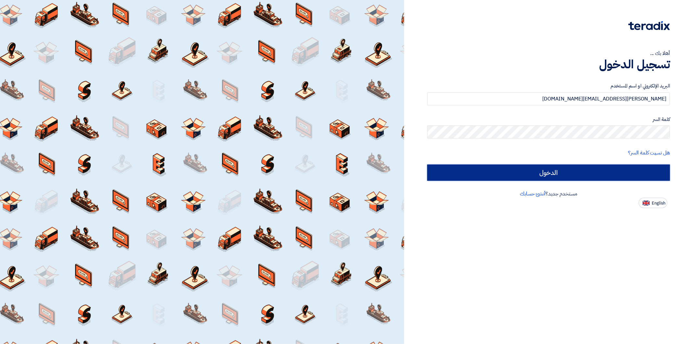
click at [589, 171] on input "الدخول" at bounding box center [548, 172] width 243 height 16
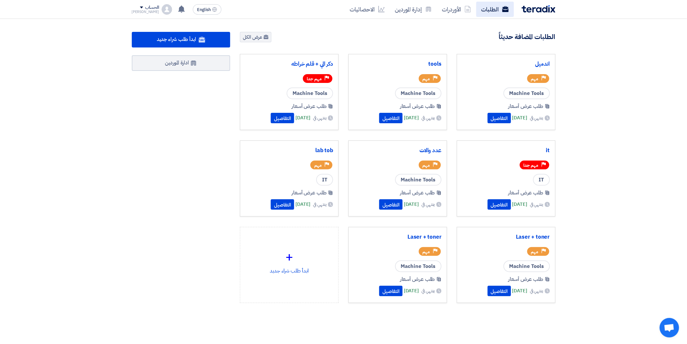
click at [489, 7] on link "الطلبات" at bounding box center [495, 9] width 38 height 15
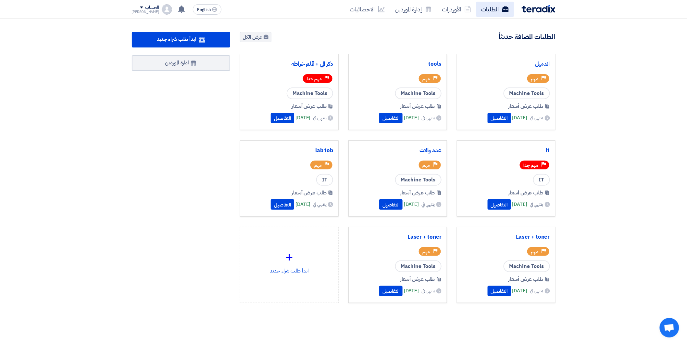
click at [482, 8] on link "الطلبات" at bounding box center [495, 9] width 38 height 15
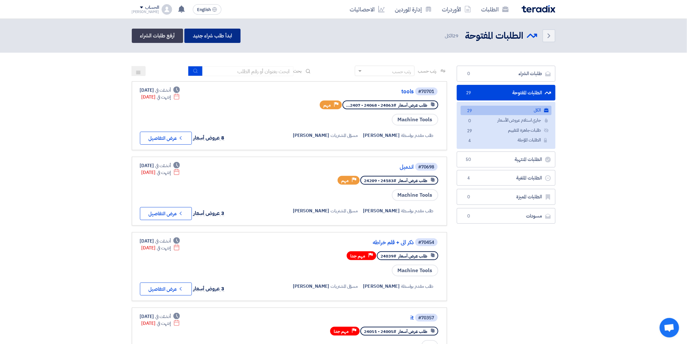
click at [208, 33] on link "ابدأ طلب شراء جديد" at bounding box center [212, 36] width 56 height 14
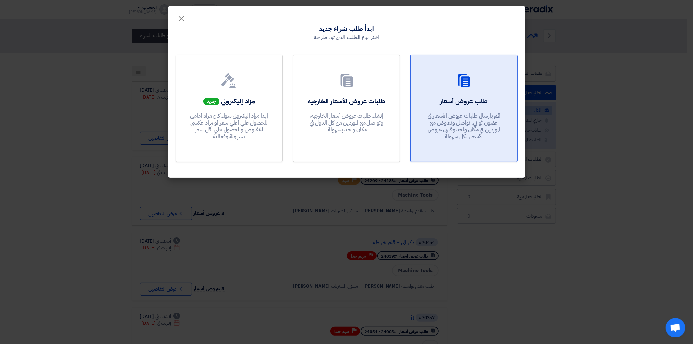
click at [461, 113] on p "قم بإرسال طلبات عروض الأسعار في غضون ثواني, تواصل وتفاوض مع الموردين في مكان وا…" at bounding box center [464, 126] width 78 height 28
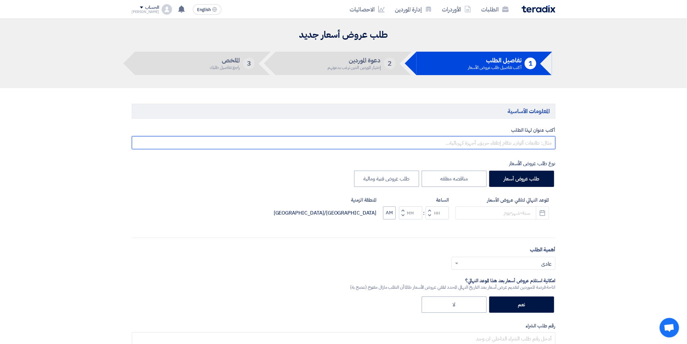
click at [517, 142] on input "text" at bounding box center [344, 142] width 424 height 13
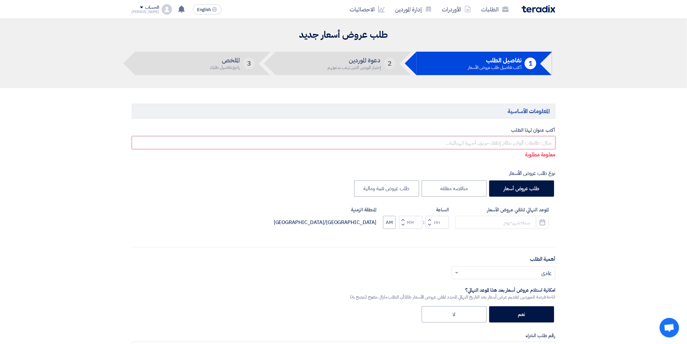
click at [525, 142] on input "text" at bounding box center [344, 142] width 424 height 13
click at [539, 141] on input "text" at bounding box center [344, 142] width 424 height 13
click at [543, 142] on input "text" at bounding box center [344, 142] width 424 height 13
type input "s"
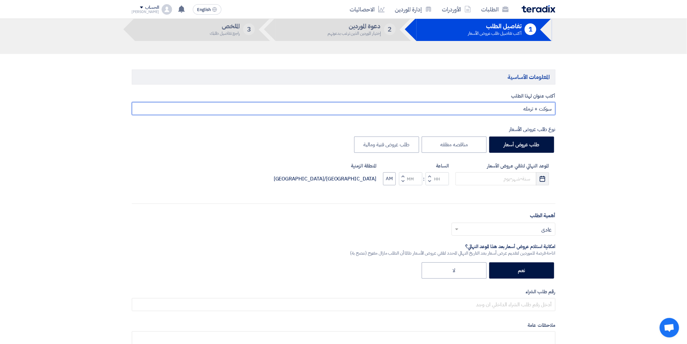
scroll to position [36, 0]
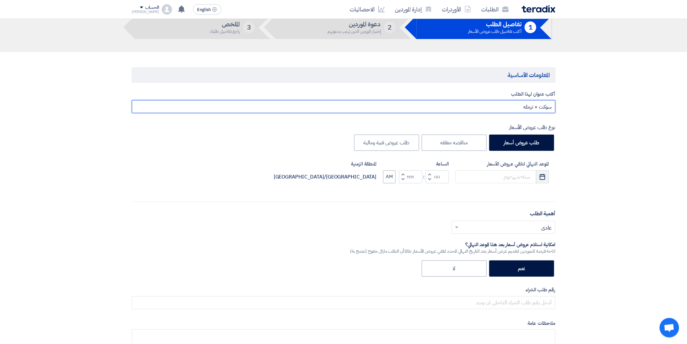
type input "سوكت + ترمله"
click at [544, 171] on button "Pick a date" at bounding box center [542, 176] width 13 height 13
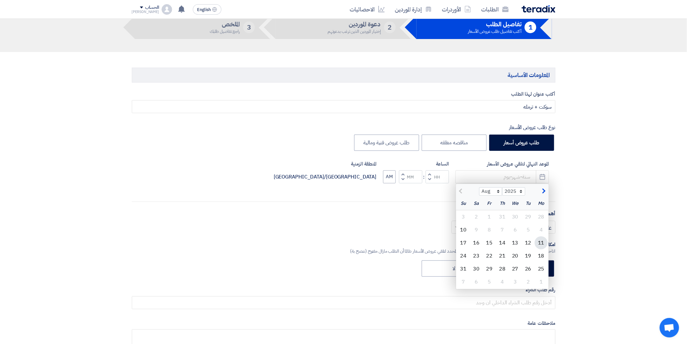
click at [544, 247] on div "11" at bounding box center [541, 242] width 13 height 13
type input "[DATE]"
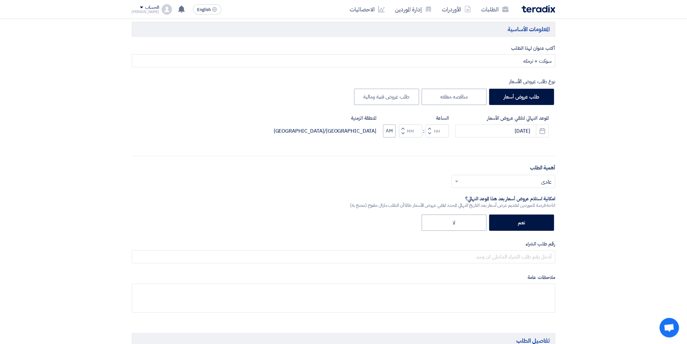
scroll to position [108, 0]
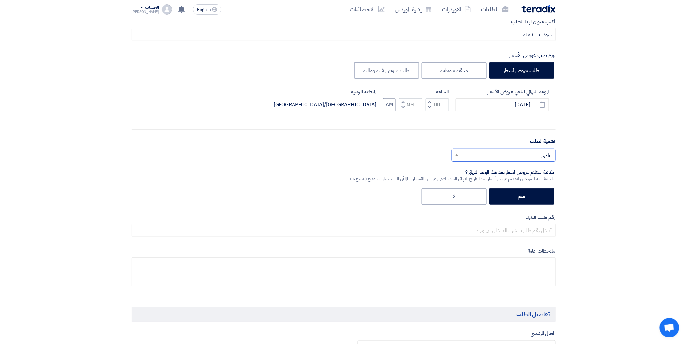
click at [457, 154] on span at bounding box center [456, 155] width 8 height 8
click at [535, 171] on span "مهم جدا" at bounding box center [544, 168] width 18 height 8
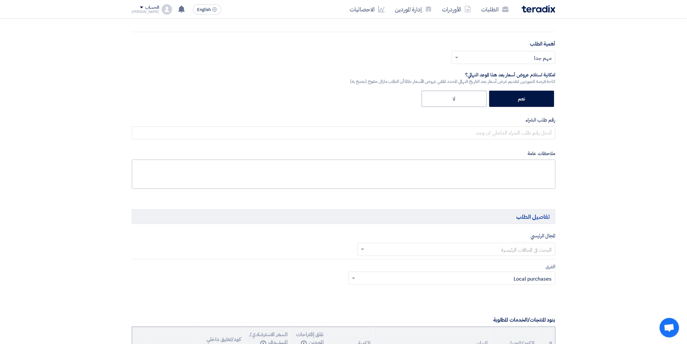
scroll to position [216, 0]
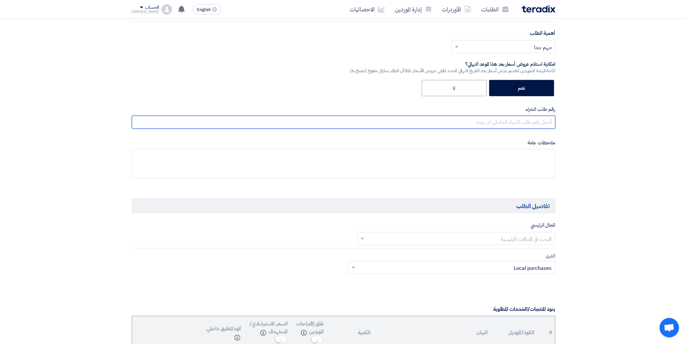
click at [538, 127] on input "text" at bounding box center [344, 122] width 424 height 13
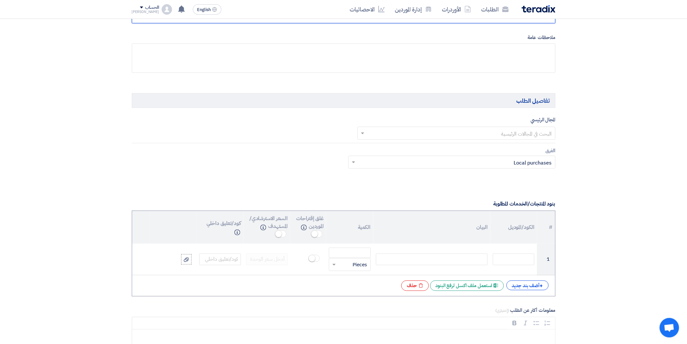
scroll to position [325, 0]
type input "24406"
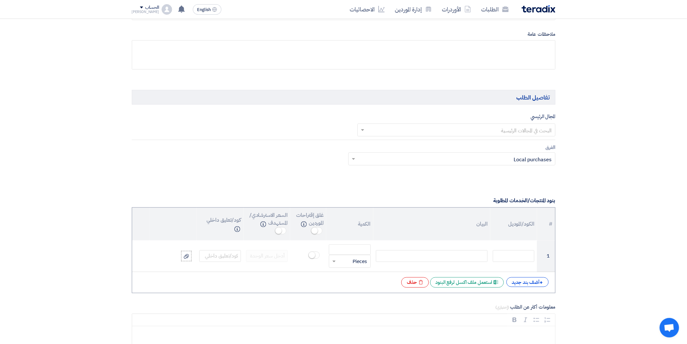
click at [528, 131] on input "text" at bounding box center [460, 130] width 185 height 11
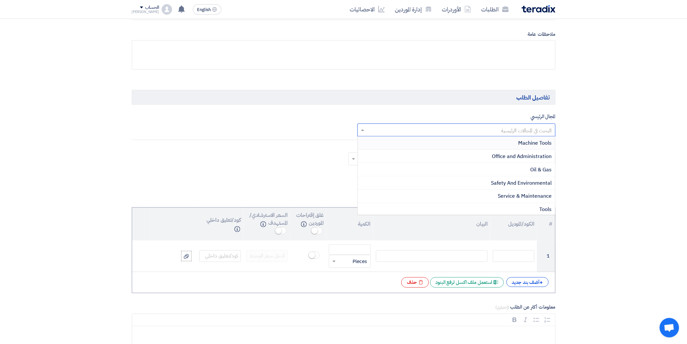
click at [534, 140] on span "Machine Tools" at bounding box center [535, 143] width 33 height 8
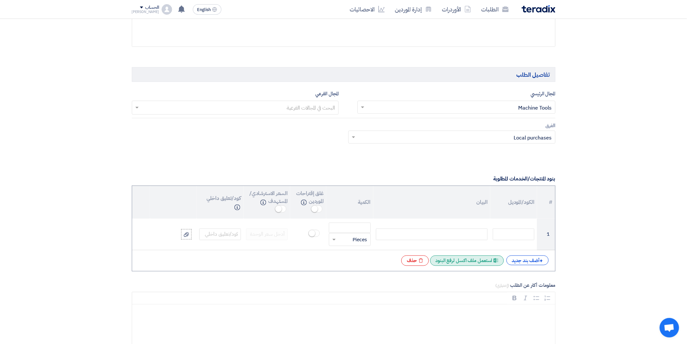
scroll to position [397, 0]
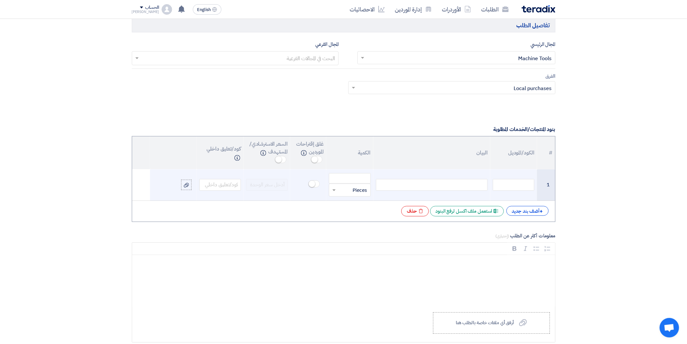
click at [421, 182] on div at bounding box center [432, 185] width 112 height 12
click at [362, 175] on input "number" at bounding box center [350, 178] width 42 height 10
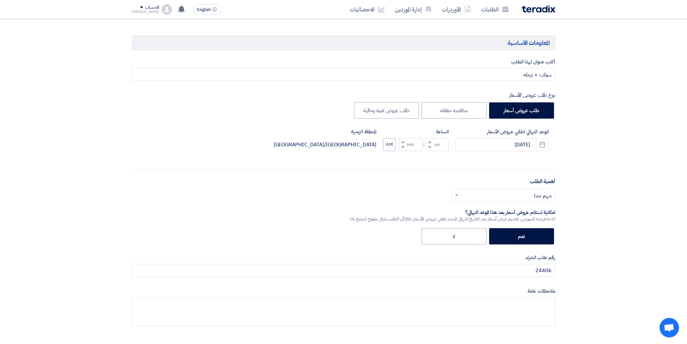
scroll to position [0, 0]
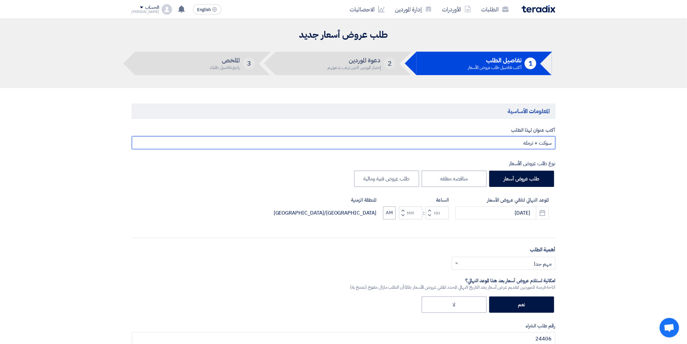
drag, startPoint x: 519, startPoint y: 142, endPoint x: 537, endPoint y: 143, distance: 18.2
click at [537, 143] on input "سوكت + ترمله" at bounding box center [344, 142] width 424 height 13
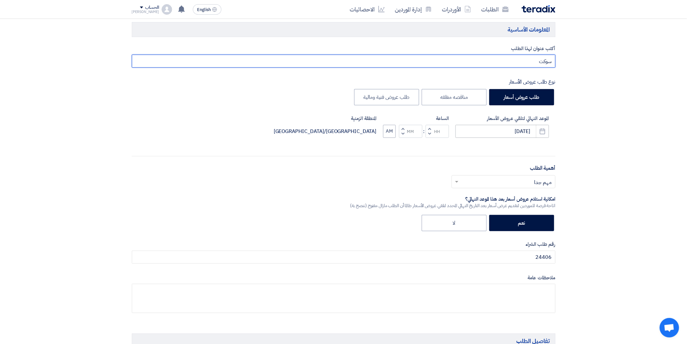
scroll to position [72, 0]
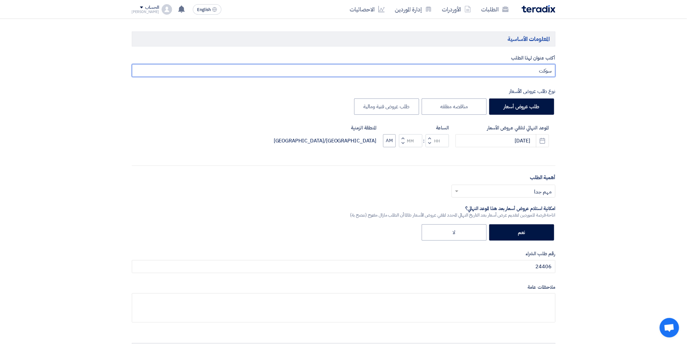
type input "سوكت"
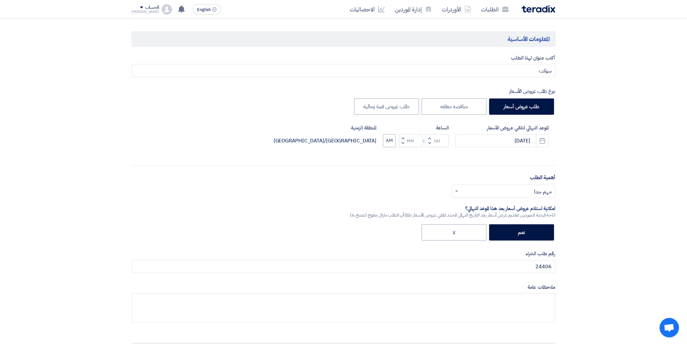
click at [430, 136] on span "button" at bounding box center [429, 137] width 2 height 5
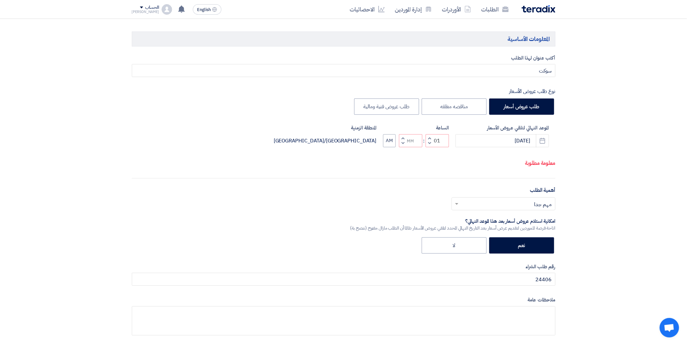
click at [428, 141] on button "Decrement hours" at bounding box center [430, 143] width 8 height 8
type input "12"
click at [400, 138] on button "Increment minutes" at bounding box center [403, 138] width 8 height 8
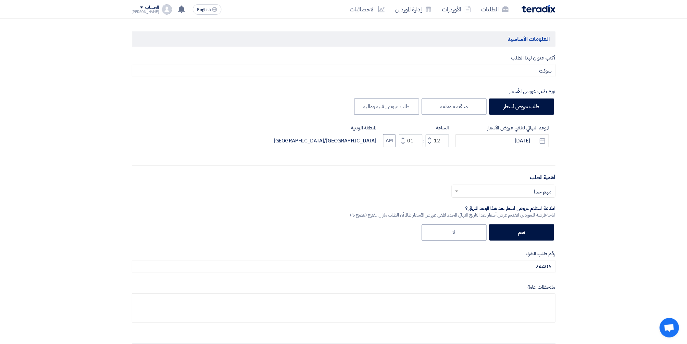
click at [401, 140] on button "Decrement minutes" at bounding box center [403, 143] width 8 height 8
type input "00"
click at [391, 138] on button "AM" at bounding box center [389, 140] width 13 height 13
click at [385, 141] on button "PM" at bounding box center [390, 140] width 12 height 13
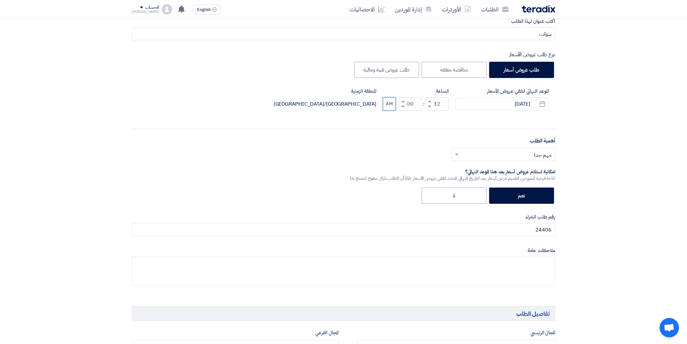
scroll to position [108, 0]
click at [391, 109] on button "AM" at bounding box center [389, 104] width 13 height 13
click at [391, 109] on button "PM" at bounding box center [390, 104] width 12 height 13
click at [391, 109] on button "AM" at bounding box center [389, 104] width 13 height 13
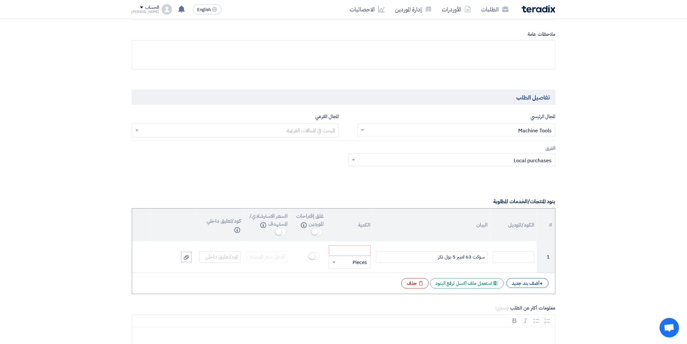
scroll to position [433, 0]
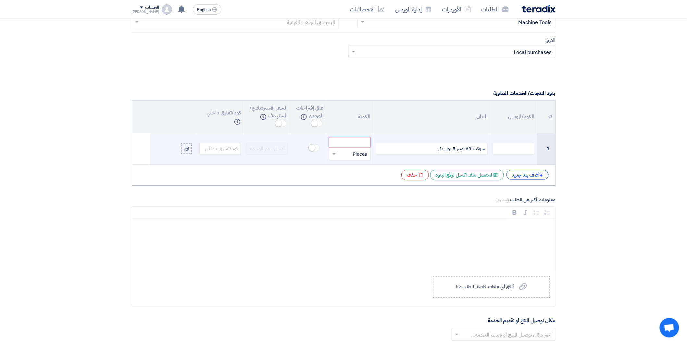
click at [356, 146] on input "number" at bounding box center [350, 142] width 42 height 10
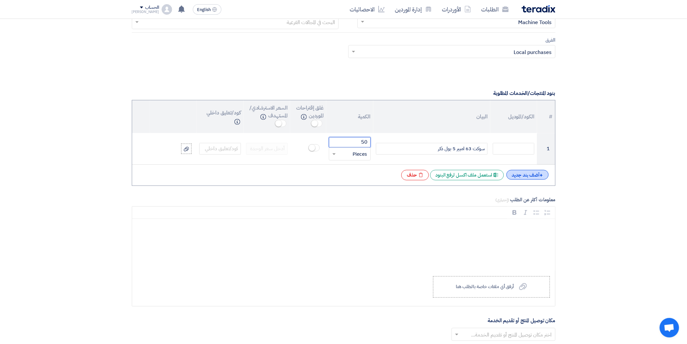
type input "50"
click at [534, 178] on div "+ أضف بند جديد" at bounding box center [528, 175] width 42 height 10
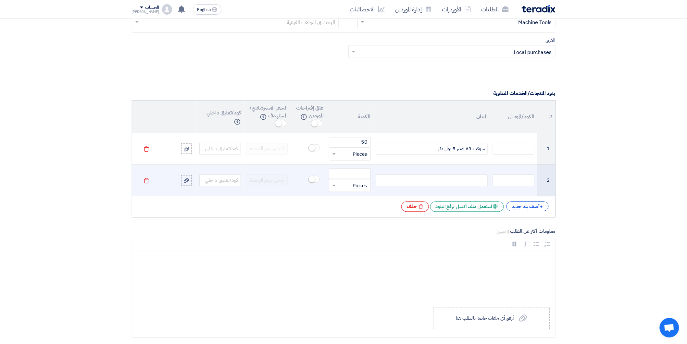
click at [452, 179] on div at bounding box center [432, 180] width 112 height 12
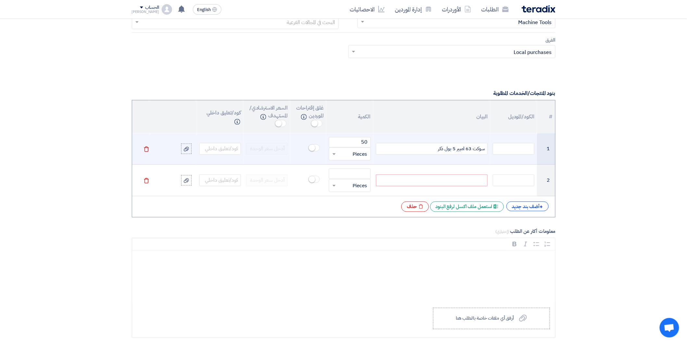
drag, startPoint x: 434, startPoint y: 149, endPoint x: 485, endPoint y: 150, distance: 51.6
click at [485, 150] on div "سوكت 63 امبير 5 بول ذكر" at bounding box center [432, 149] width 112 height 12
copy div "سوكت 63 امبير 5 بول ذكر"
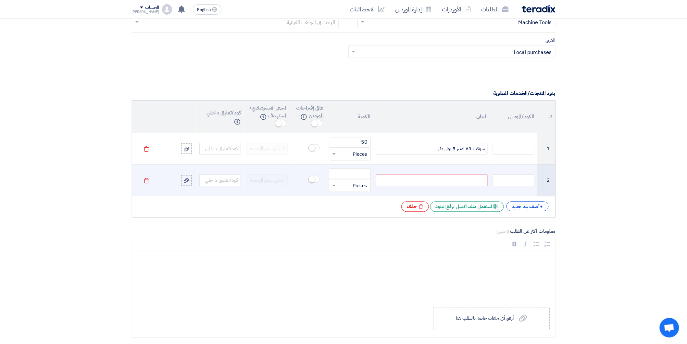
click at [464, 177] on div at bounding box center [432, 180] width 112 height 12
paste div
drag, startPoint x: 436, startPoint y: 183, endPoint x: 443, endPoint y: 183, distance: 6.5
click at [443, 183] on div "سوكت 63 امبير 5 بول ذكر" at bounding box center [432, 180] width 112 height 12
click at [362, 174] on input "number" at bounding box center [350, 174] width 42 height 10
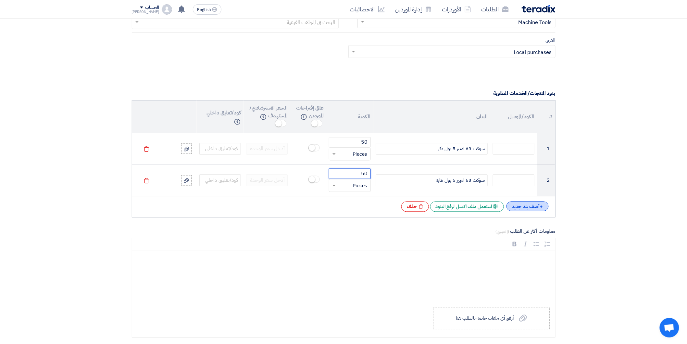
type input "50"
click at [541, 206] on span "+" at bounding box center [541, 207] width 3 height 8
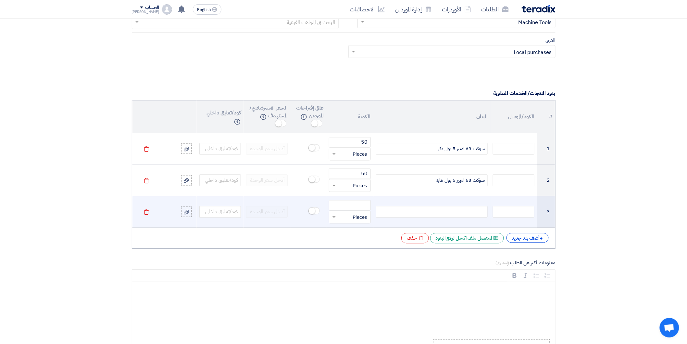
click at [443, 209] on div at bounding box center [432, 212] width 112 height 12
click at [354, 206] on input "number" at bounding box center [350, 205] width 42 height 10
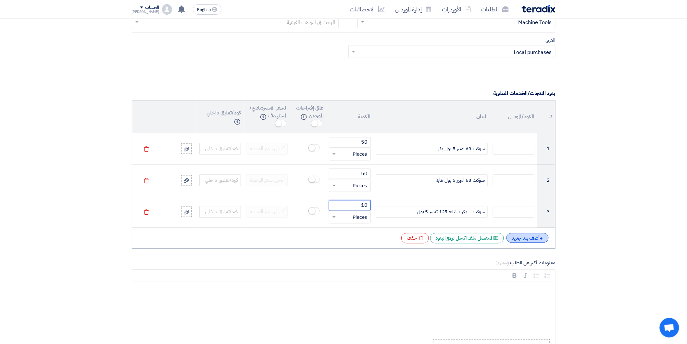
type input "10"
click at [528, 239] on div "+ أضف بند جديد" at bounding box center [528, 238] width 42 height 10
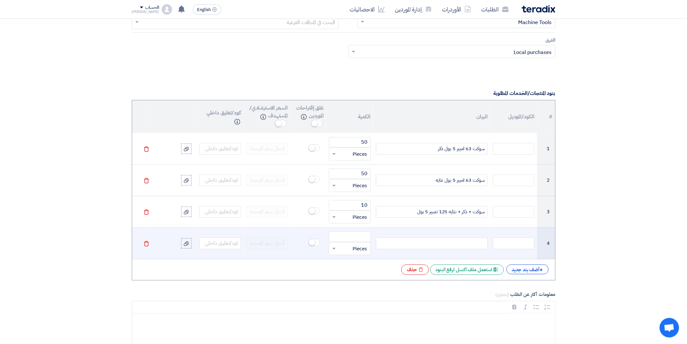
click at [147, 248] on td "Delete" at bounding box center [141, 244] width 18 height 32
click at [147, 245] on icon "Delete" at bounding box center [147, 244] width 6 height 6
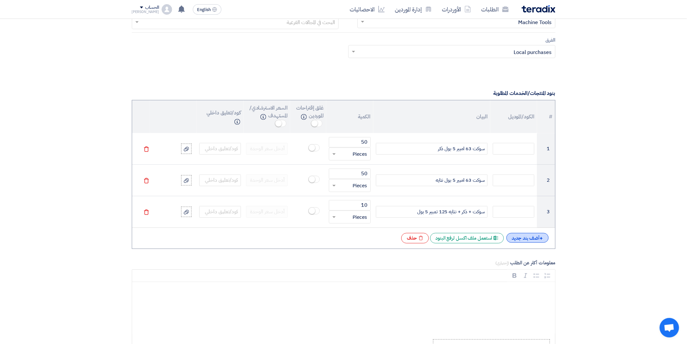
click at [522, 237] on div "+ أضف بند جديد" at bounding box center [528, 238] width 42 height 10
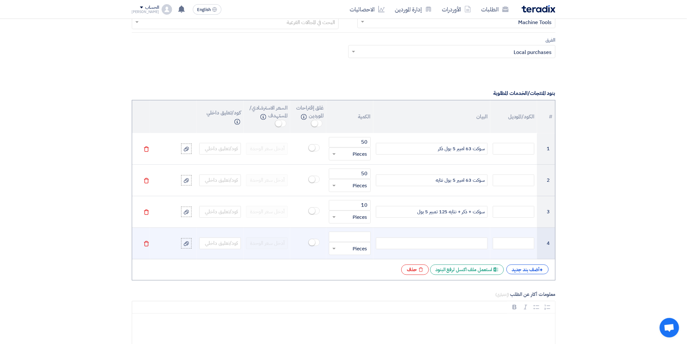
click at [462, 242] on div at bounding box center [432, 243] width 112 height 12
click at [145, 241] on icon "Delete" at bounding box center [147, 244] width 6 height 6
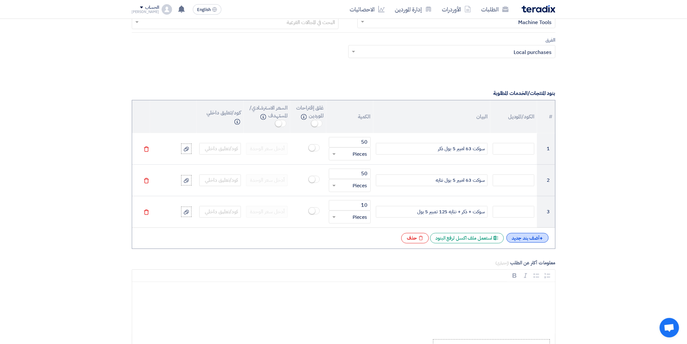
click at [529, 239] on div "+ أضف بند جديد" at bounding box center [528, 238] width 42 height 10
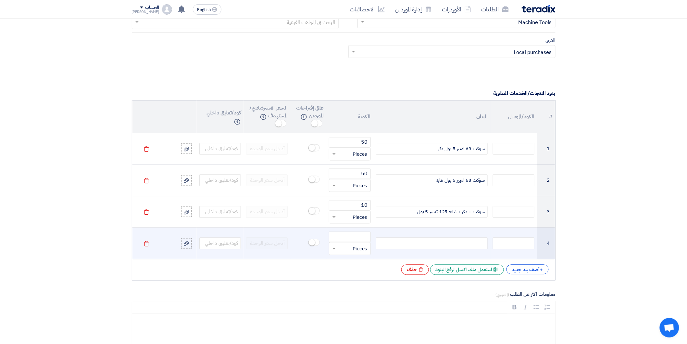
click at [455, 241] on div at bounding box center [432, 243] width 112 height 12
paste div
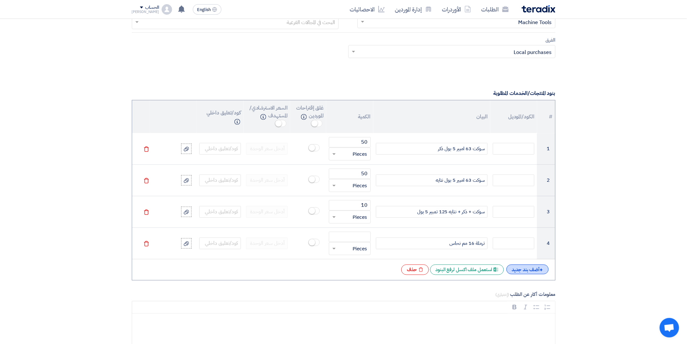
click at [526, 271] on div "+ أضف بند جديد" at bounding box center [528, 269] width 42 height 10
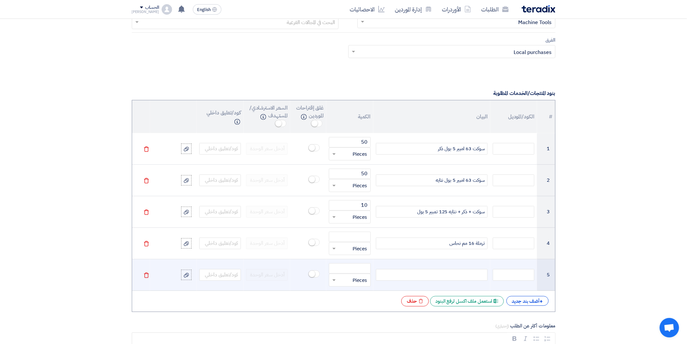
click at [468, 274] on div at bounding box center [432, 275] width 112 height 12
paste div
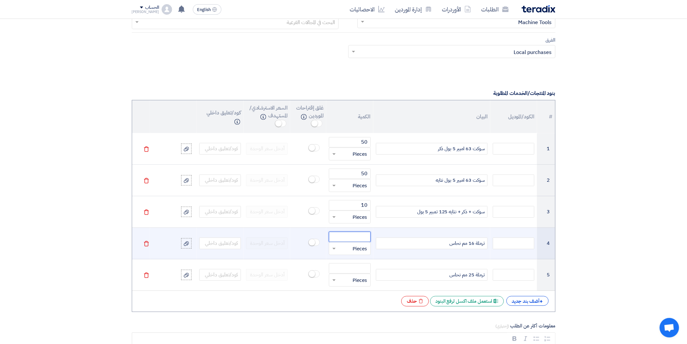
click at [362, 238] on input "number" at bounding box center [350, 237] width 42 height 10
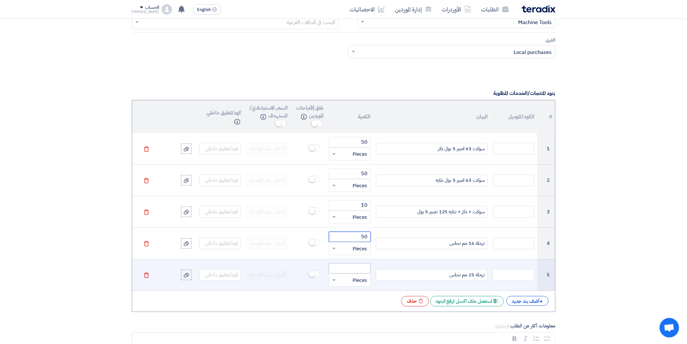
type input "50"
click at [363, 270] on input "number" at bounding box center [350, 268] width 42 height 10
type input "50"
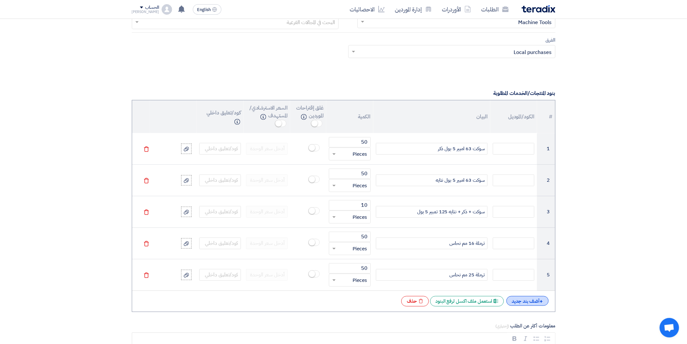
click at [512, 300] on div "+ أضف بند جديد" at bounding box center [528, 301] width 42 height 10
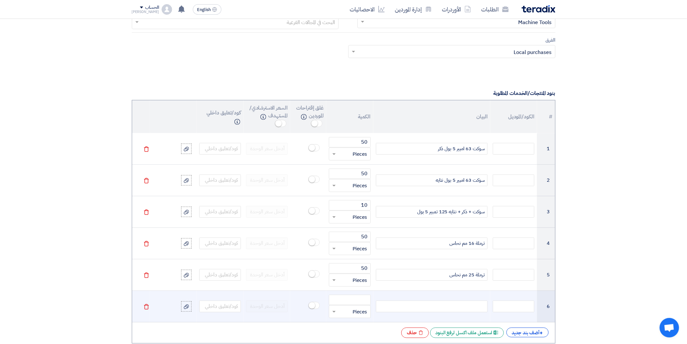
click at [449, 312] on div at bounding box center [432, 306] width 112 height 12
paste div
click at [366, 300] on input "number" at bounding box center [350, 300] width 42 height 10
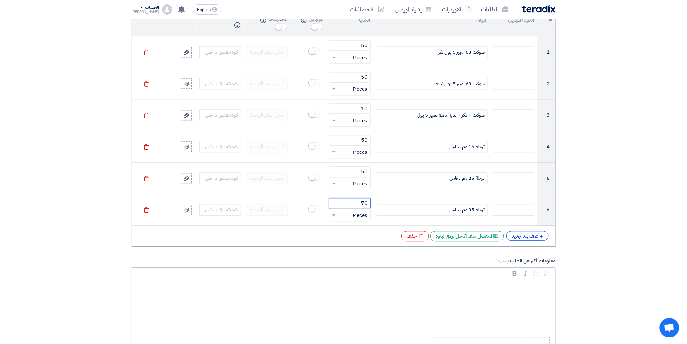
scroll to position [613, 0]
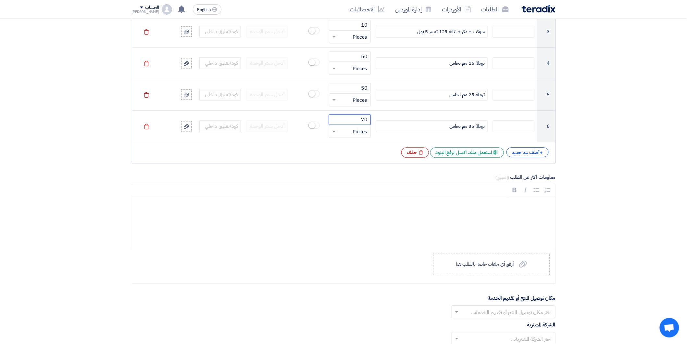
type input "70"
click at [520, 147] on div "# الكود/الموديل البيان الكمية غلق إقتراحات الموردين Info السعر الاسترشادي/المست…" at bounding box center [344, 41] width 424 height 243
click at [517, 152] on div "+ أضف بند جديد" at bounding box center [528, 152] width 42 height 10
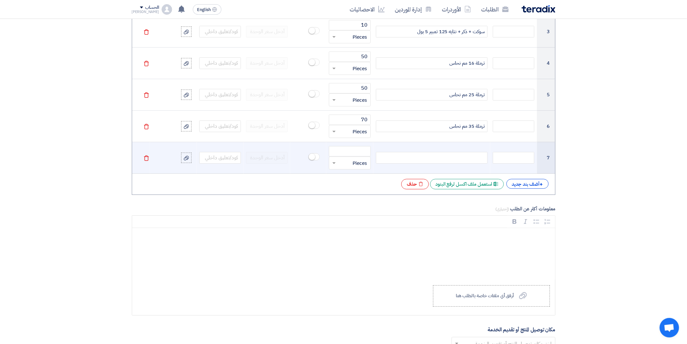
click at [467, 158] on div at bounding box center [432, 158] width 112 height 12
paste div
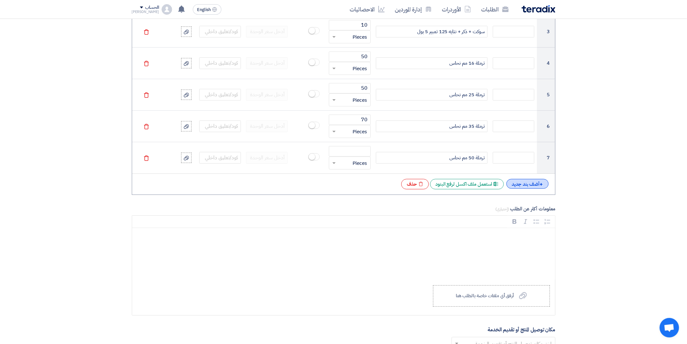
click at [521, 184] on div "+ أضف بند جديد" at bounding box center [528, 184] width 42 height 10
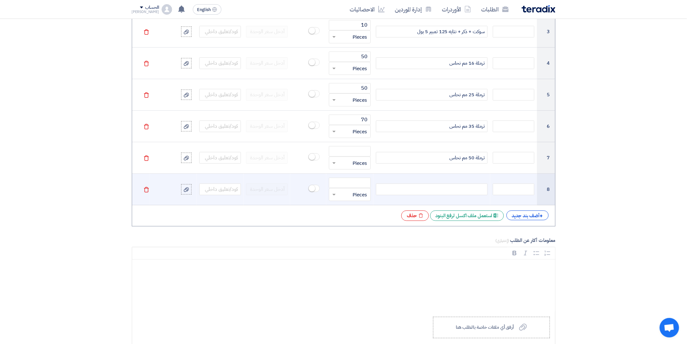
click at [457, 190] on div at bounding box center [432, 189] width 112 height 12
paste div
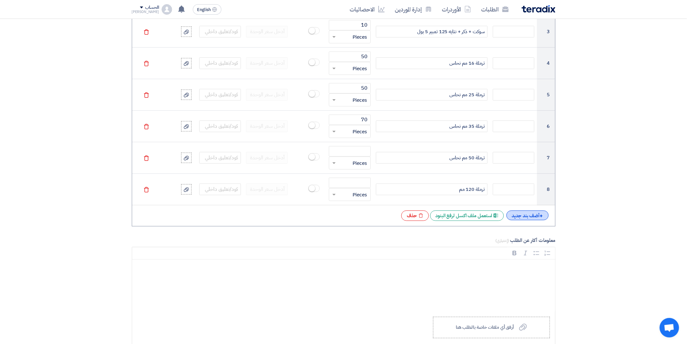
click at [531, 218] on div "+ أضف بند جديد" at bounding box center [528, 215] width 42 height 10
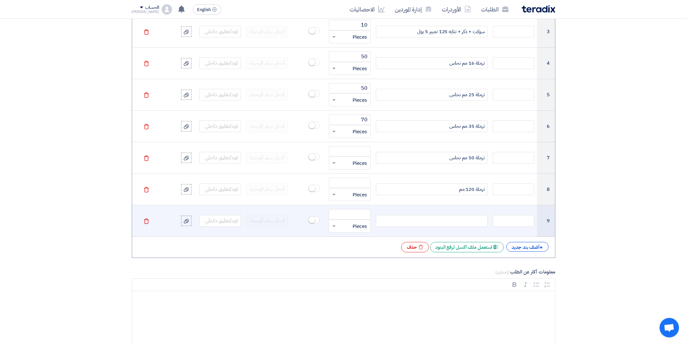
click at [462, 222] on div at bounding box center [432, 221] width 112 height 12
paste div
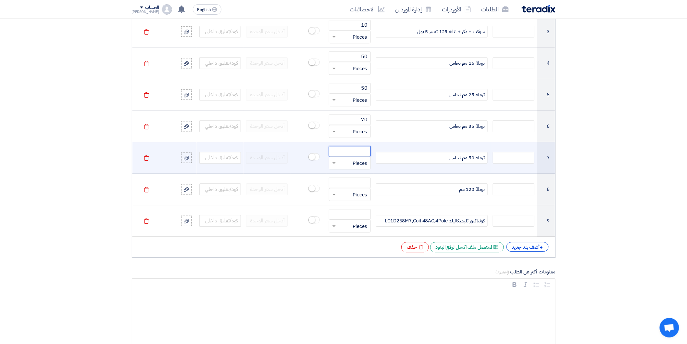
click at [356, 154] on input "number" at bounding box center [350, 151] width 42 height 10
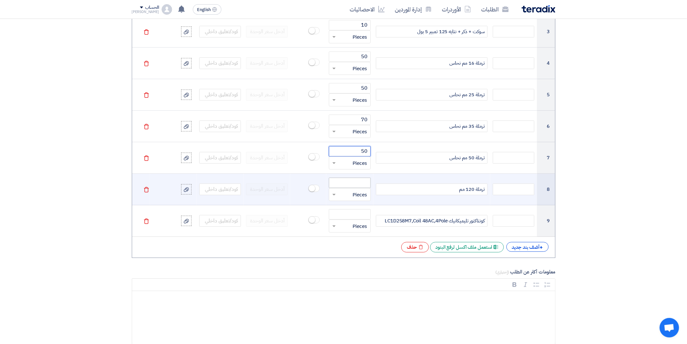
type input "50"
click at [360, 179] on input "number" at bounding box center [350, 182] width 42 height 10
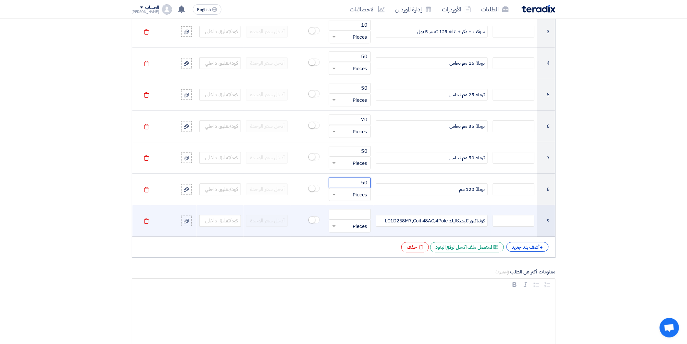
type input "50"
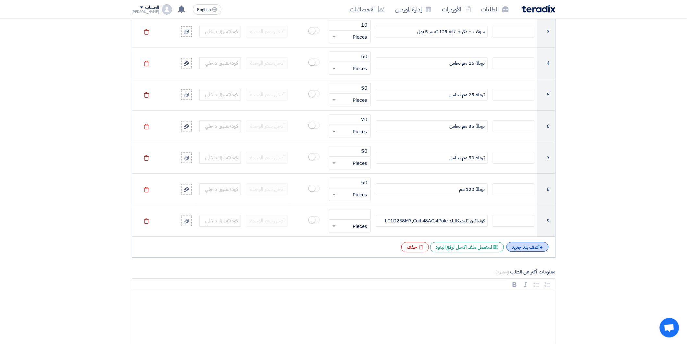
click at [523, 248] on div "+ أضف بند جديد" at bounding box center [528, 247] width 42 height 10
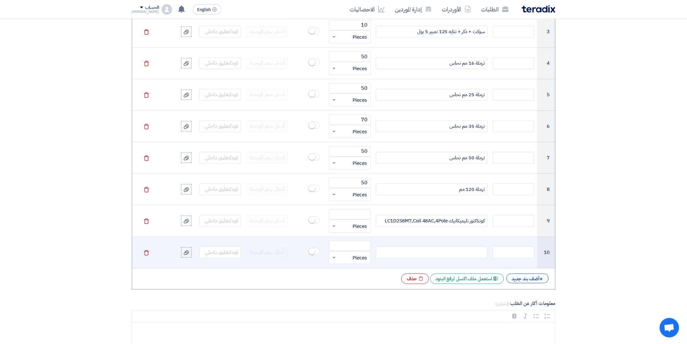
click at [453, 253] on div at bounding box center [432, 252] width 112 height 12
paste div
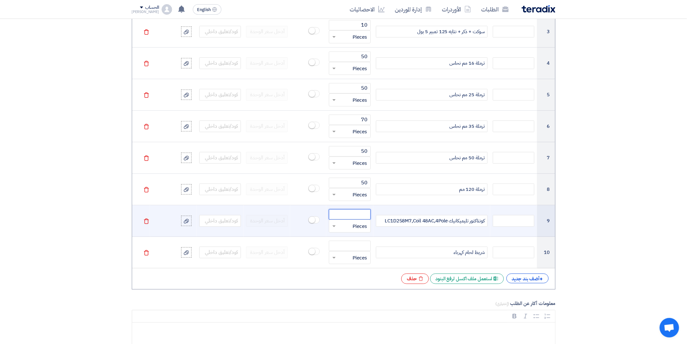
click at [351, 215] on input "number" at bounding box center [350, 214] width 42 height 10
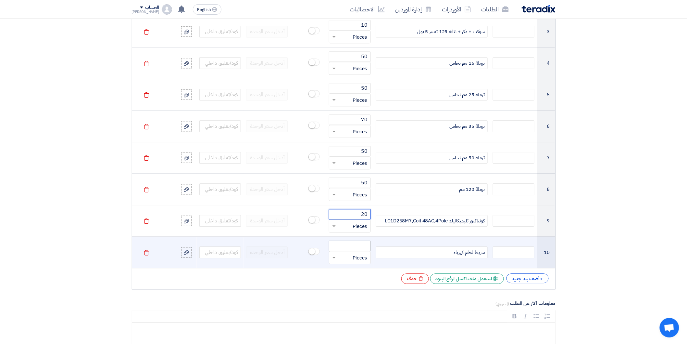
type input "20"
click at [353, 246] on input "number" at bounding box center [350, 245] width 42 height 10
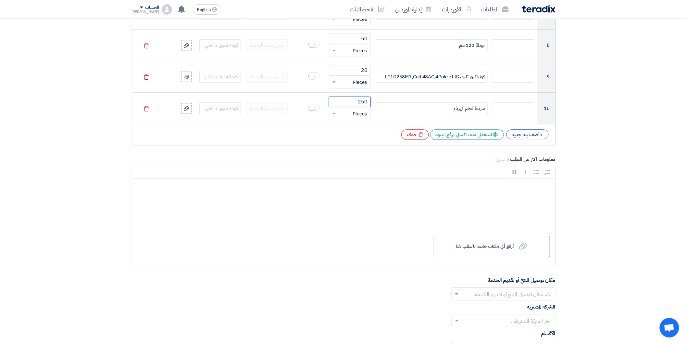
scroll to position [758, 0]
type input "250"
click at [528, 134] on div "+ أضف بند جديد" at bounding box center [528, 134] width 42 height 10
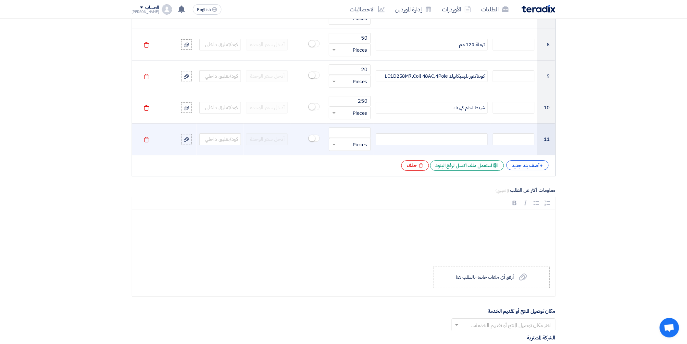
click at [442, 145] on div at bounding box center [432, 139] width 112 height 12
paste div
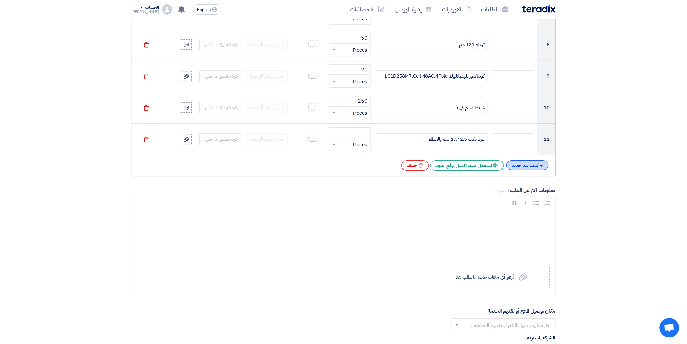
click at [519, 161] on div "+ أضف بند جديد" at bounding box center [528, 165] width 42 height 10
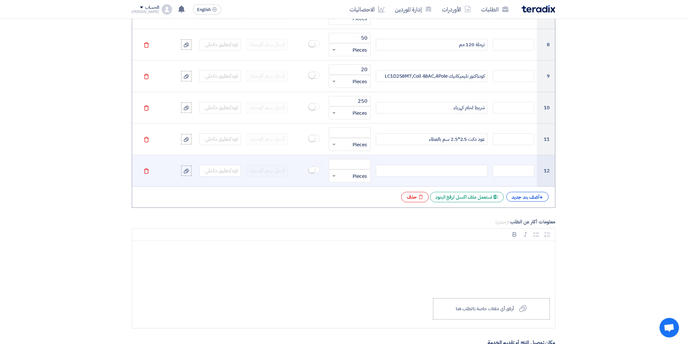
click at [445, 173] on div at bounding box center [432, 171] width 112 height 12
paste div
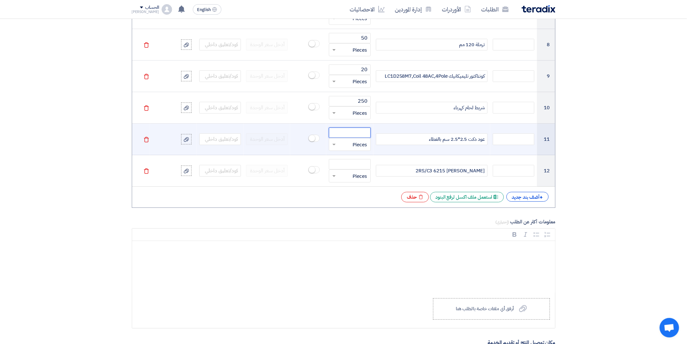
click at [362, 135] on input "number" at bounding box center [350, 132] width 42 height 10
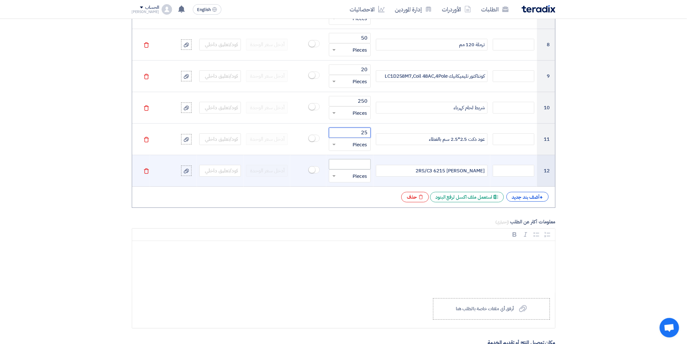
type input "25"
click at [364, 164] on input "number" at bounding box center [350, 164] width 42 height 10
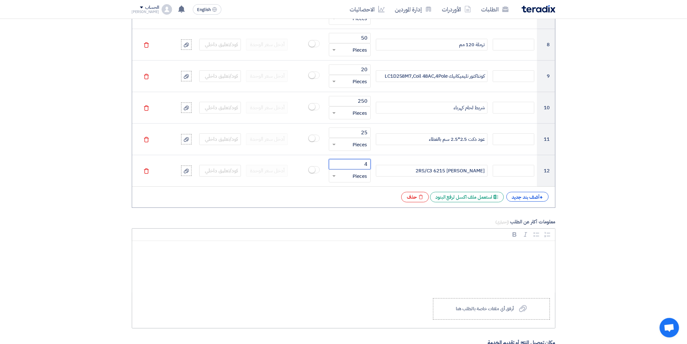
type input "4"
click at [640, 191] on section "المعلومات الأساسية أكتب عنوان لهذا الطلب سوكت نوع طلب عروض الأسعار طلب عروض أسع…" at bounding box center [343, 68] width 687 height 1476
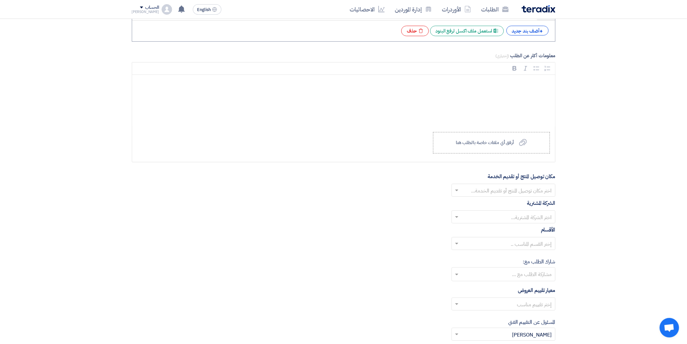
scroll to position [938, 0]
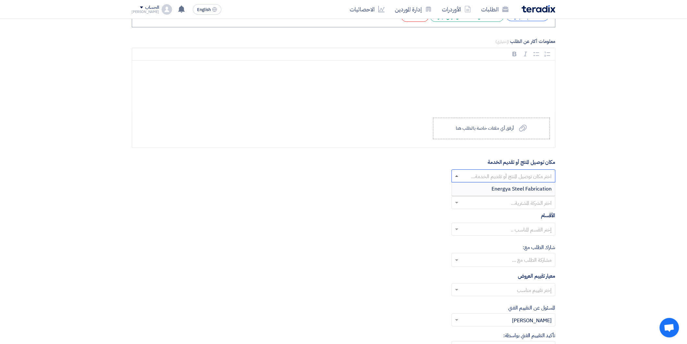
click at [458, 176] on span at bounding box center [456, 176] width 3 height 2
click at [456, 175] on span at bounding box center [456, 176] width 8 height 8
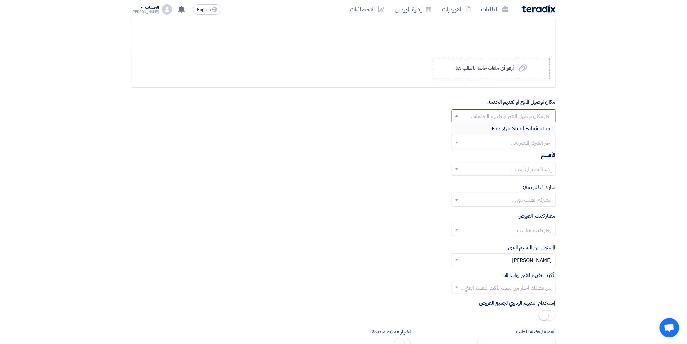
scroll to position [1010, 0]
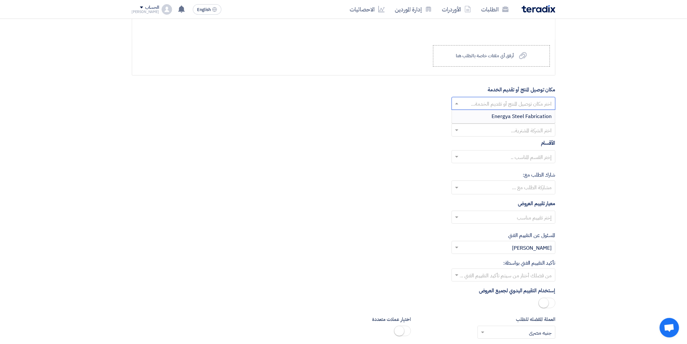
click at [538, 118] on span "Energya Steel Fabrication" at bounding box center [522, 116] width 60 height 8
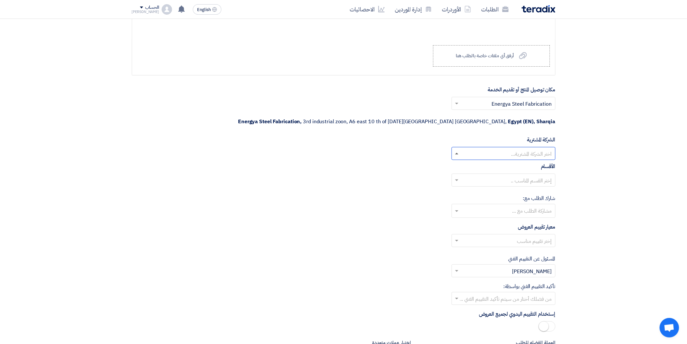
click at [457, 149] on span at bounding box center [456, 153] width 8 height 8
click at [518, 162] on span "Energya Steel Fabrication" at bounding box center [522, 166] width 60 height 8
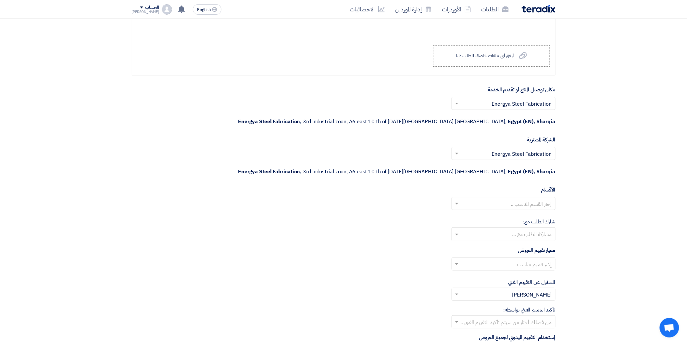
click at [454, 199] on span at bounding box center [456, 203] width 8 height 8
click at [516, 212] on span "General Department" at bounding box center [528, 216] width 48 height 8
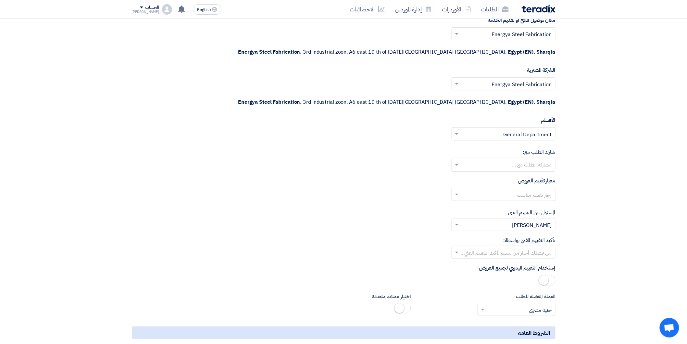
scroll to position [1082, 0]
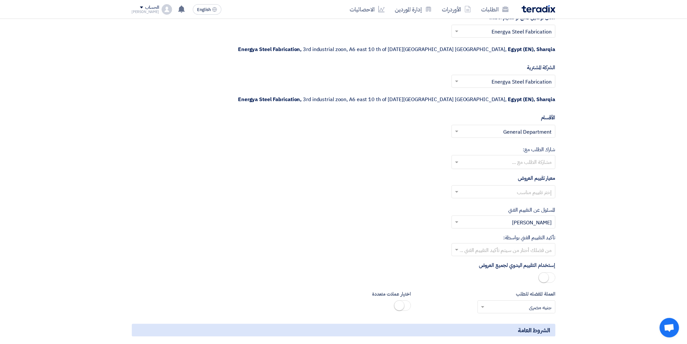
click at [458, 157] on input "text" at bounding box center [503, 162] width 97 height 11
click at [458, 131] on span at bounding box center [456, 132] width 3 height 2
click at [452, 158] on span at bounding box center [456, 162] width 8 height 8
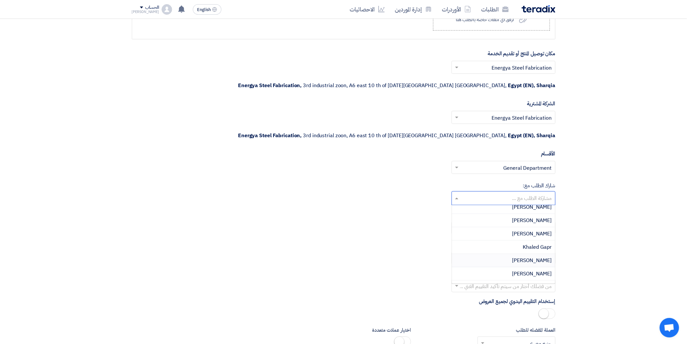
scroll to position [62, 0]
click at [536, 239] on span "[PERSON_NAME]" at bounding box center [532, 243] width 40 height 8
click at [458, 227] on span at bounding box center [456, 228] width 3 height 2
click at [518, 237] on span "General Evaluations" at bounding box center [528, 241] width 47 height 8
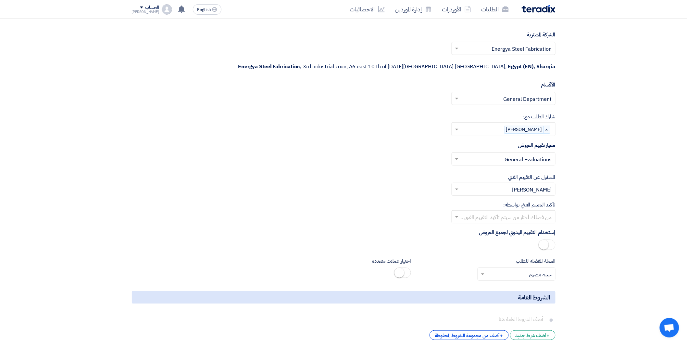
scroll to position [1118, 0]
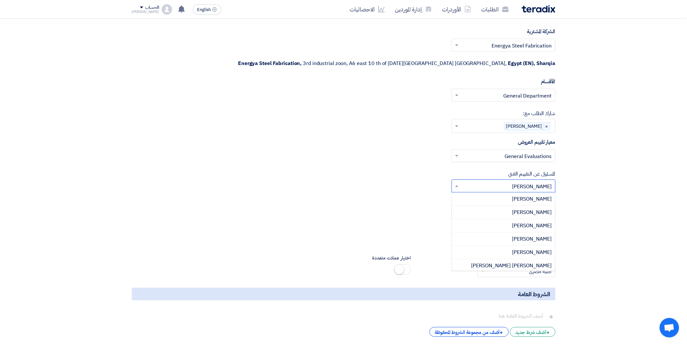
click at [457, 185] on span at bounding box center [456, 186] width 3 height 2
drag, startPoint x: 652, startPoint y: 157, endPoint x: 638, endPoint y: 158, distance: 14.4
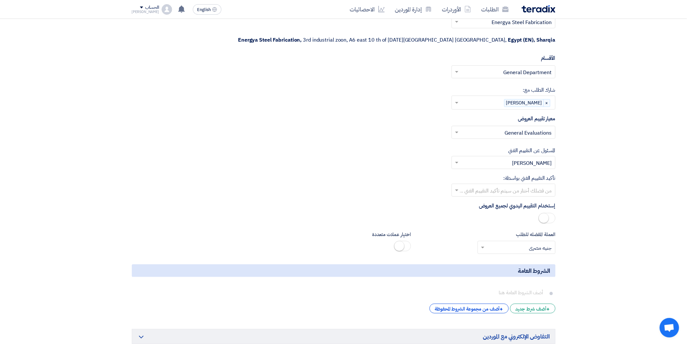
scroll to position [1154, 0]
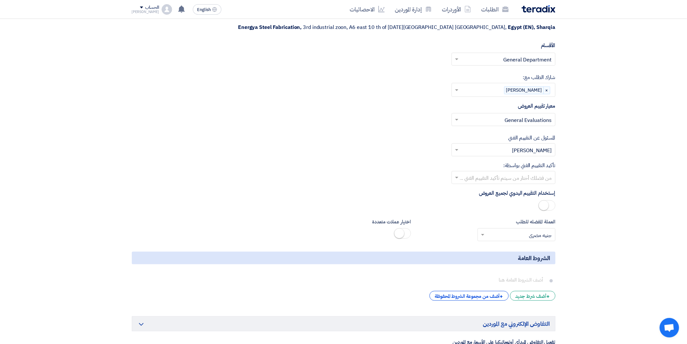
click at [459, 173] on span at bounding box center [456, 177] width 8 height 8
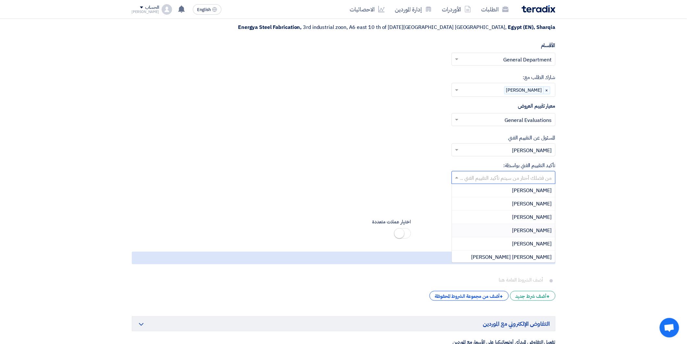
scroll to position [15, 0]
click at [540, 251] on span "[PERSON_NAME]" at bounding box center [532, 255] width 40 height 8
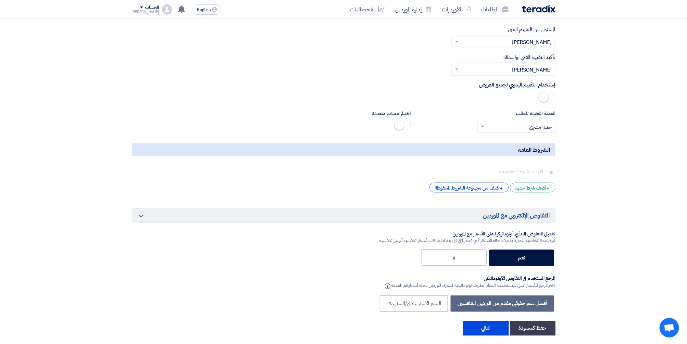
scroll to position [1335, 0]
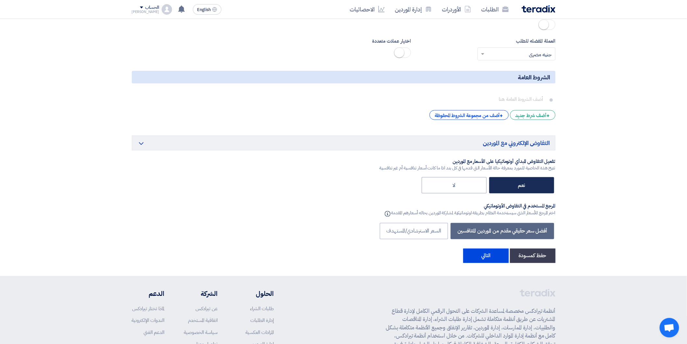
click at [529, 177] on label "نعم" at bounding box center [521, 185] width 65 height 16
click at [525, 183] on input "نعم" at bounding box center [523, 185] width 4 height 4
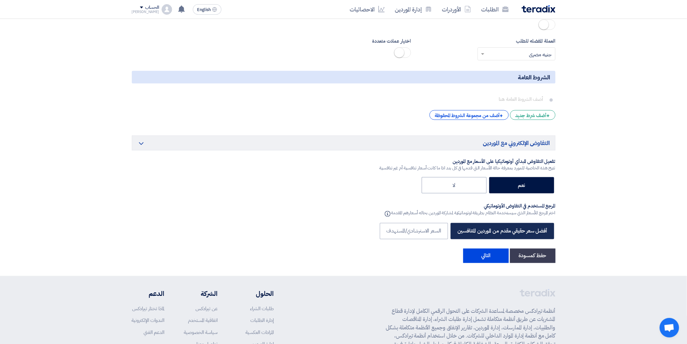
click at [531, 223] on label "أفضل سعر حقيقي مقدم من الموردين المتنافسين" at bounding box center [502, 231] width 103 height 16
click at [490, 248] on button "التالي" at bounding box center [485, 255] width 45 height 14
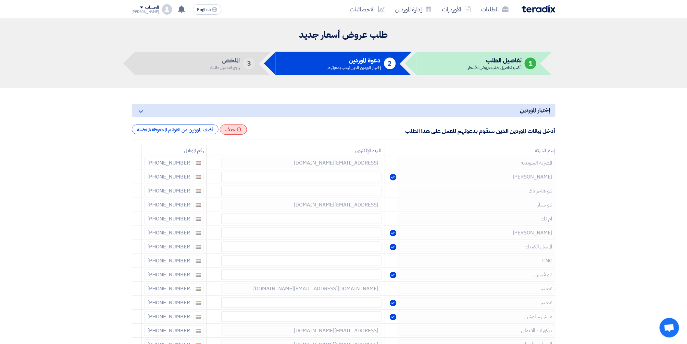
click at [245, 132] on div "Excel file حذف" at bounding box center [234, 129] width 28 height 10
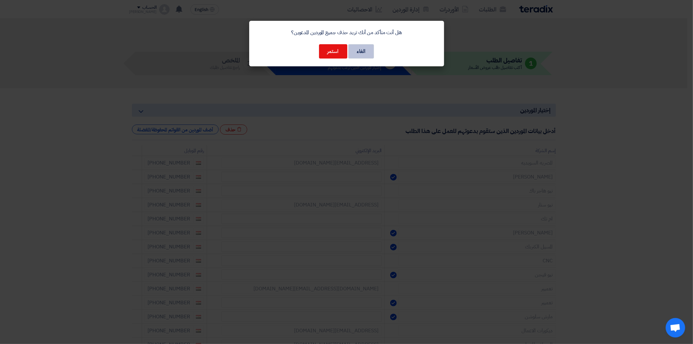
click at [354, 50] on button "الغاء" at bounding box center [361, 51] width 26 height 14
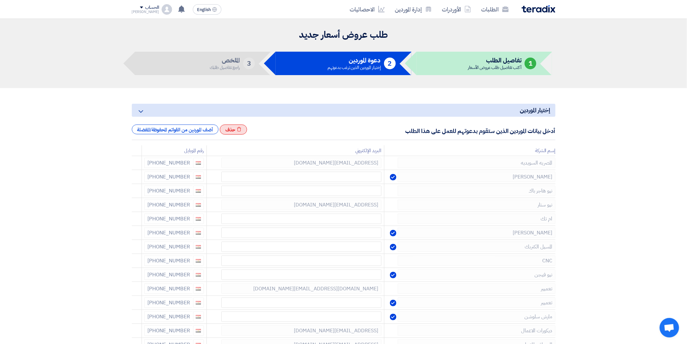
click at [240, 131] on icon "Excel file" at bounding box center [239, 129] width 5 height 5
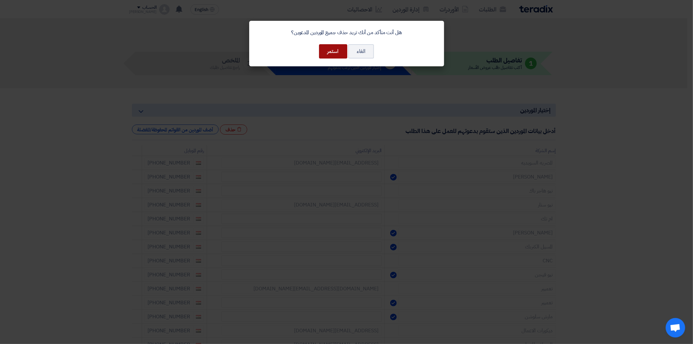
click at [330, 54] on button "استمر" at bounding box center [333, 51] width 28 height 14
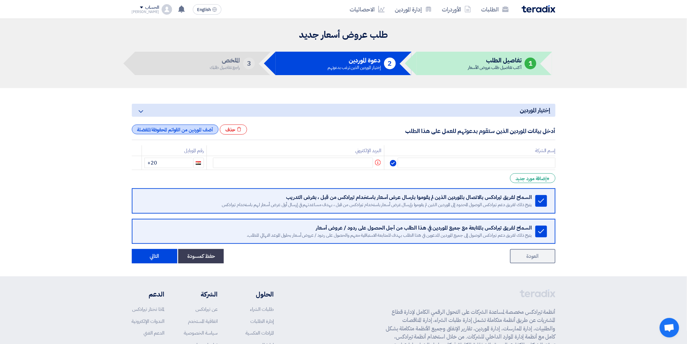
click at [197, 129] on div "أضف الموردين من القوائم المحفوظة/المفضلة" at bounding box center [175, 129] width 87 height 10
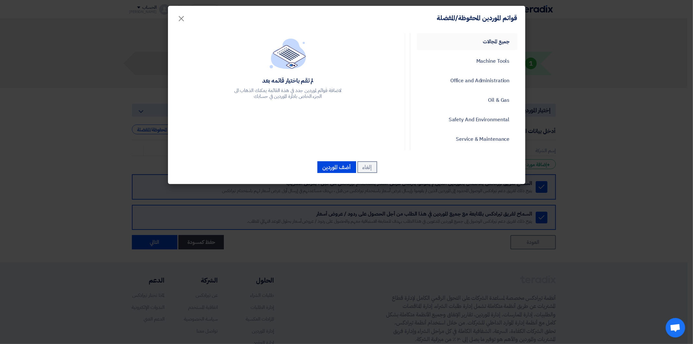
click at [483, 40] on link "جميع المجالات" at bounding box center [467, 41] width 101 height 17
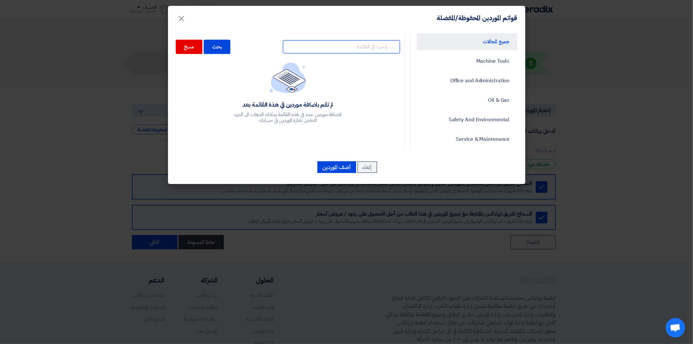
click at [368, 50] on input "text" at bounding box center [341, 46] width 117 height 13
type input "[GEOGRAPHIC_DATA]"
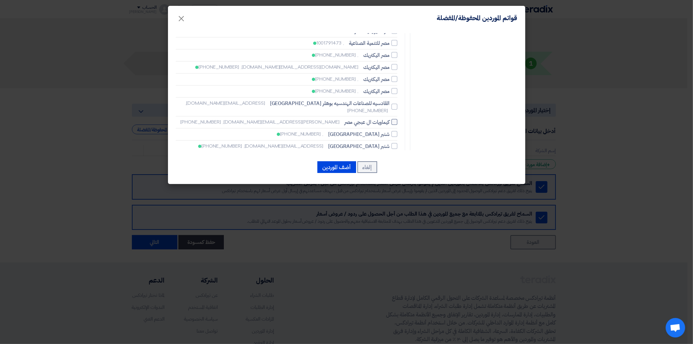
scroll to position [200, 0]
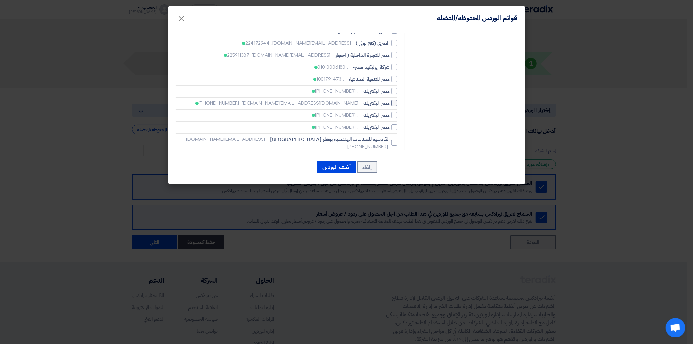
click at [393, 100] on div at bounding box center [394, 103] width 6 height 6
checkbox input "true"
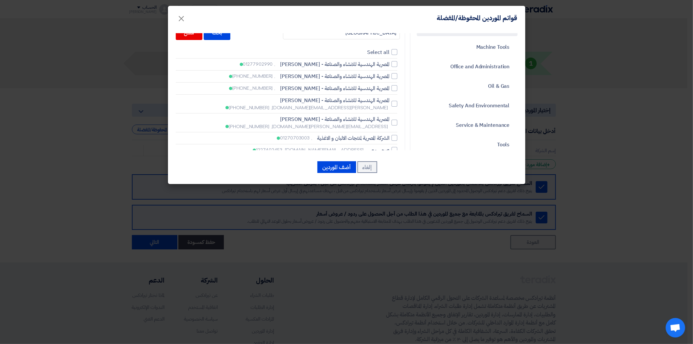
scroll to position [0, 0]
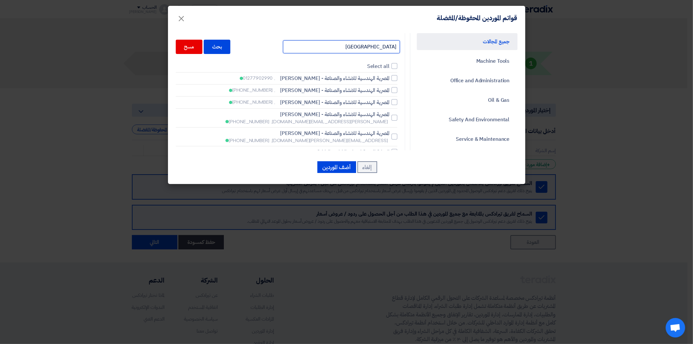
click at [384, 47] on input "[GEOGRAPHIC_DATA]" at bounding box center [341, 46] width 117 height 13
type input "سبارك"
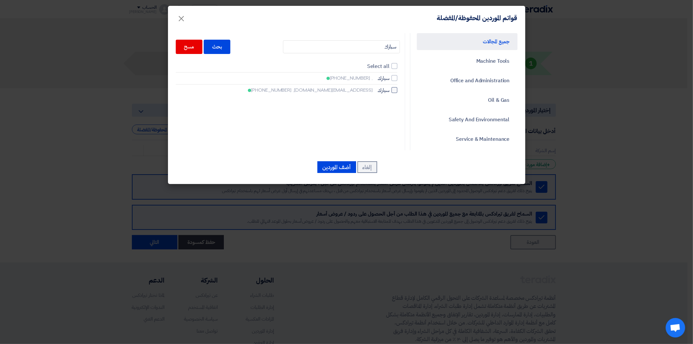
click at [396, 92] on div at bounding box center [394, 90] width 6 height 6
click at [389, 80] on input "سبارك [EMAIL_ADDRESS][DOMAIN_NAME], [PHONE_NUMBER]" at bounding box center [387, 78] width 4 height 4
checkbox input "true"
click at [382, 47] on input "سبارك" at bounding box center [341, 46] width 117 height 13
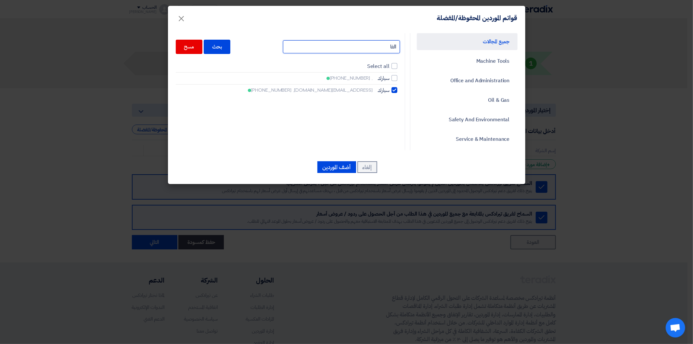
type input "الفا"
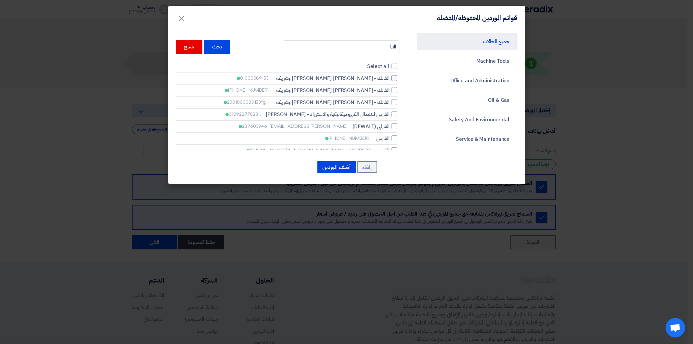
click at [392, 77] on label "الفاتك - [PERSON_NAME] وشريكه , 01000089153" at bounding box center [286, 78] width 221 height 8
click at [389, 77] on input "الفاتك - [PERSON_NAME] وشريكه , 01000089153" at bounding box center [387, 78] width 4 height 4
checkbox input "true"
click at [390, 46] on input "الفا" at bounding box center [341, 46] width 117 height 13
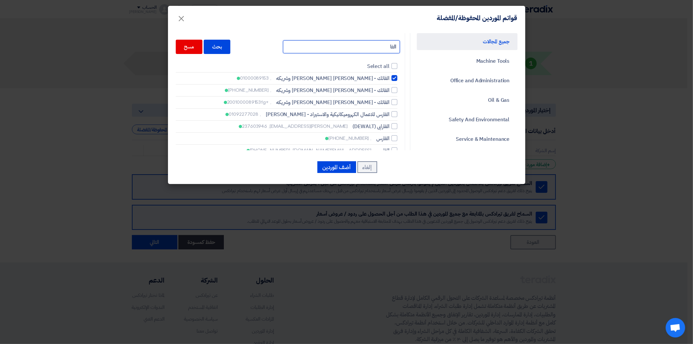
click at [390, 46] on input "الفا" at bounding box center [341, 46] width 117 height 13
click at [341, 169] on button "أضف الموردين" at bounding box center [336, 167] width 39 height 12
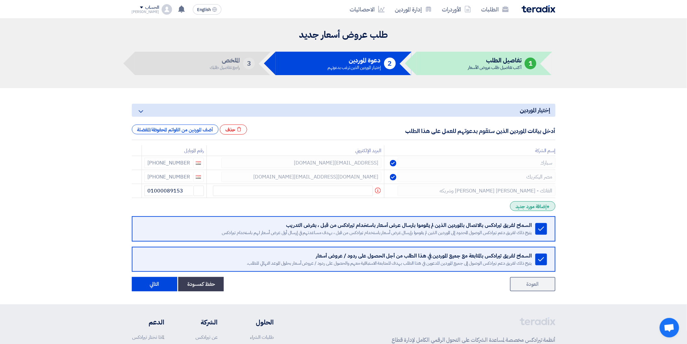
click at [540, 208] on div "+ إضافة مورد جديد" at bounding box center [532, 206] width 45 height 10
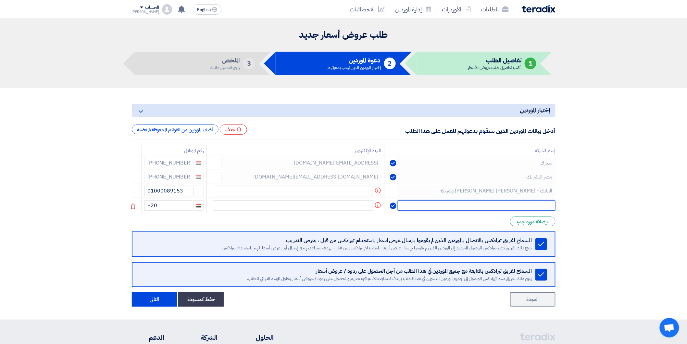
click at [514, 207] on input "text" at bounding box center [477, 205] width 158 height 10
type input "[PERSON_NAME]"
click at [169, 206] on input "+20" at bounding box center [169, 205] width 48 height 10
type input "[PHONE_NUMBER]"
click at [543, 221] on div "+ إضافة مورد جديد" at bounding box center [532, 221] width 45 height 10
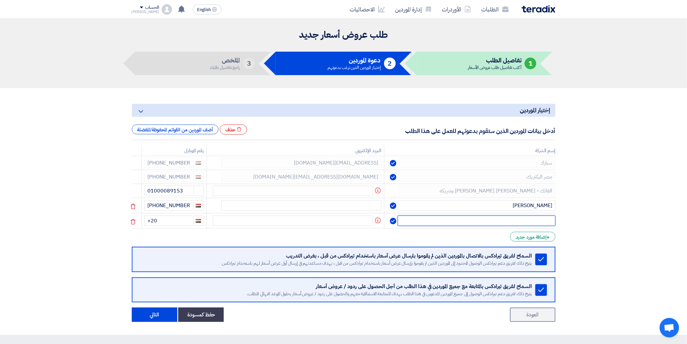
click at [526, 220] on input "text" at bounding box center [477, 220] width 158 height 10
click at [164, 220] on input "+20" at bounding box center [169, 220] width 48 height 10
click at [538, 221] on input "text" at bounding box center [477, 220] width 158 height 10
type input "ل"
type input "الحلول الكتريك"
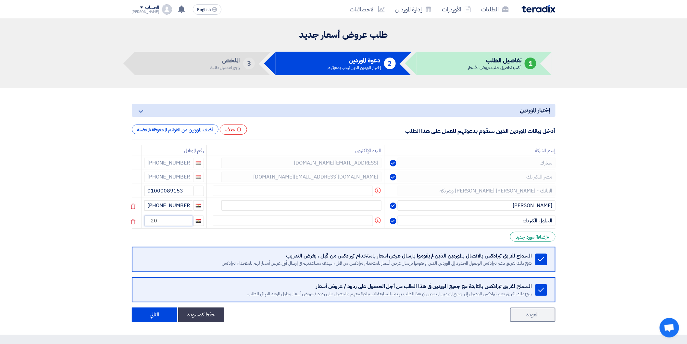
click at [175, 220] on input "+20" at bounding box center [169, 220] width 48 height 10
type input "[PHONE_NUMBER]"
click at [533, 235] on div "+ إضافة مورد جديد" at bounding box center [532, 237] width 45 height 10
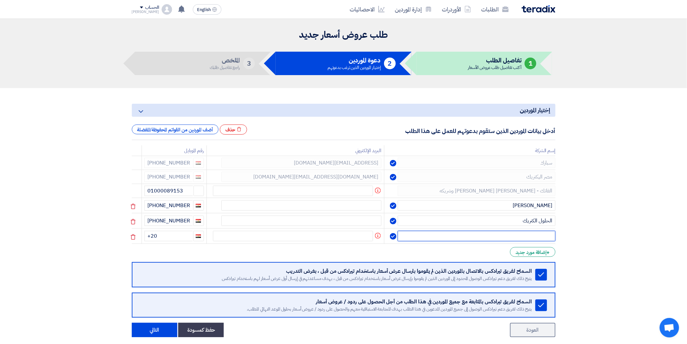
click at [527, 233] on input "text" at bounding box center [477, 236] width 158 height 10
type input "الهندسيه للتوريدات"
click at [167, 238] on input "+20" at bounding box center [169, 236] width 48 height 10
type input "[PHONE_NUMBER]"
click at [536, 248] on div "+ إضافة مورد جديد" at bounding box center [532, 252] width 45 height 10
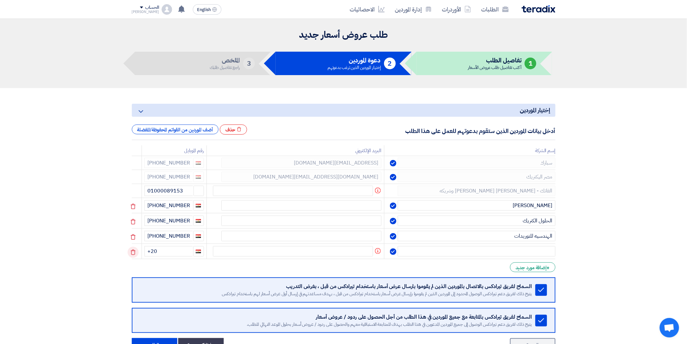
click at [135, 249] on use at bounding box center [133, 252] width 5 height 6
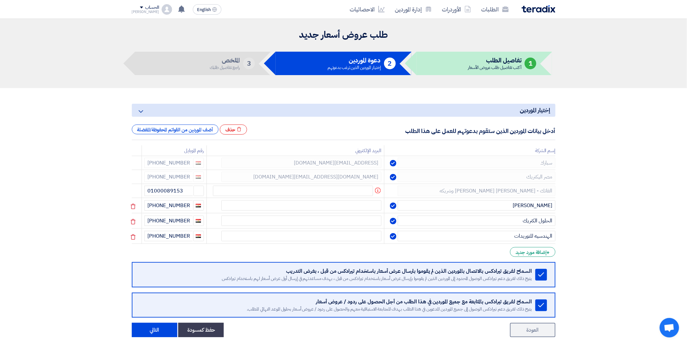
scroll to position [36, 0]
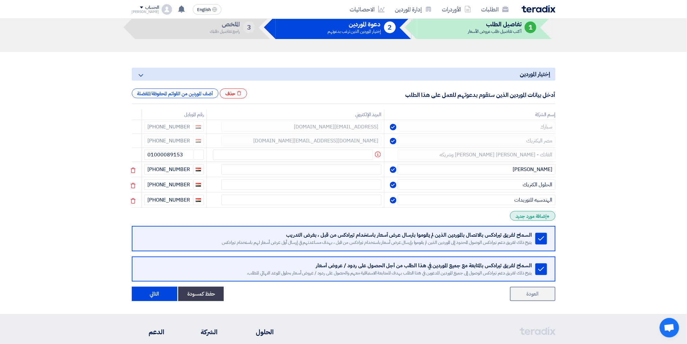
click at [537, 213] on div "+ إضافة مورد جديد" at bounding box center [532, 216] width 45 height 10
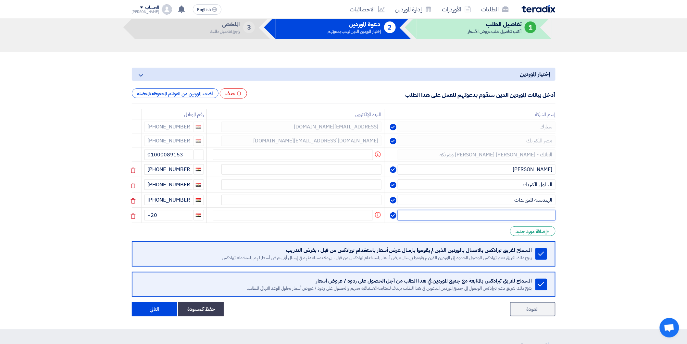
click at [525, 212] on input "text" at bounding box center [477, 215] width 158 height 10
type input "النيل الكتريك"
click at [173, 214] on input "+20" at bounding box center [169, 215] width 48 height 10
type input "[PHONE_NUMBER]"
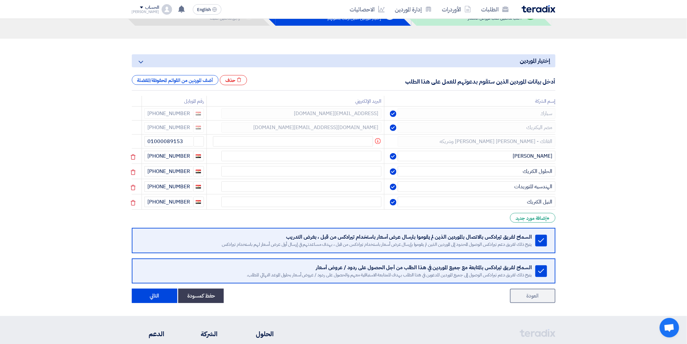
scroll to position [50, 0]
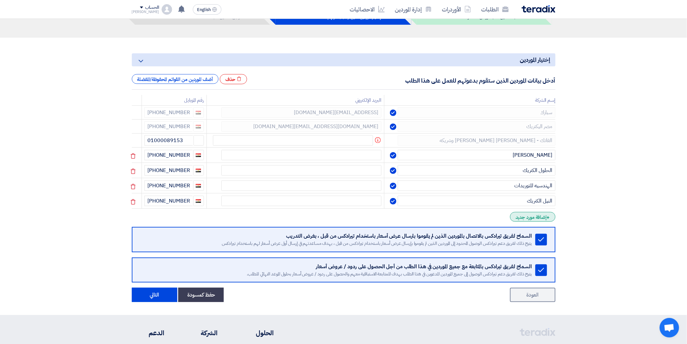
click at [533, 212] on div "+ إضافة مورد جديد" at bounding box center [532, 217] width 45 height 10
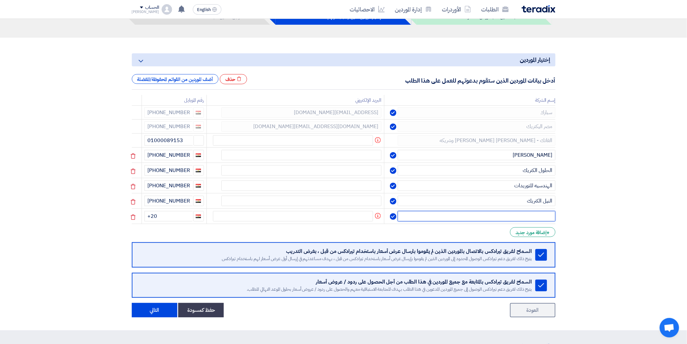
click at [527, 211] on input "text" at bounding box center [477, 216] width 158 height 10
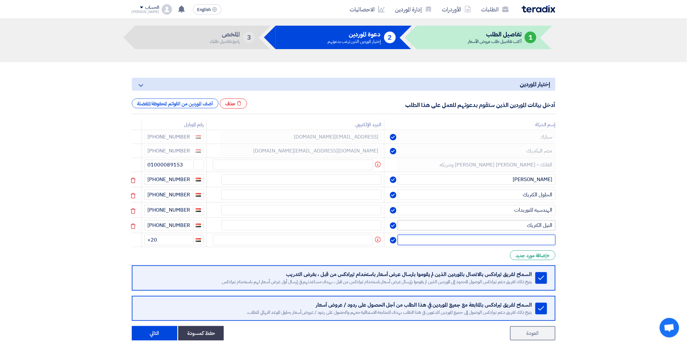
scroll to position [14, 0]
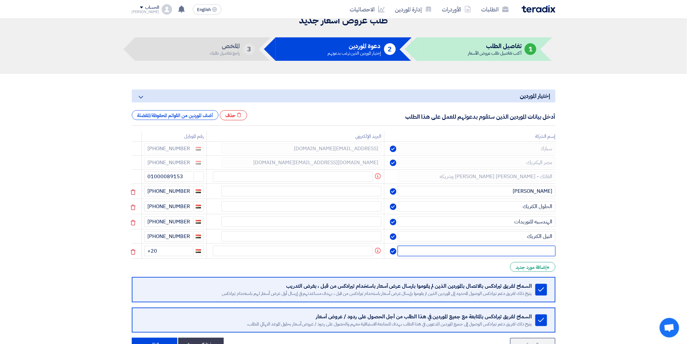
type input "ة"
type input "ms [PERSON_NAME]"
click at [184, 246] on input "+20" at bounding box center [169, 251] width 48 height 10
type input "[PHONE_NUMBER]"
click at [548, 263] on span "+" at bounding box center [548, 267] width 3 height 8
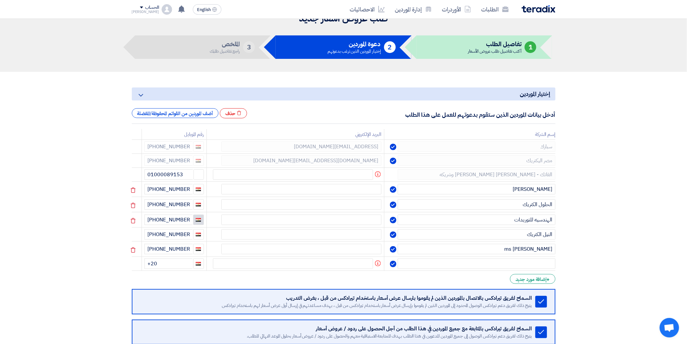
scroll to position [192, 0]
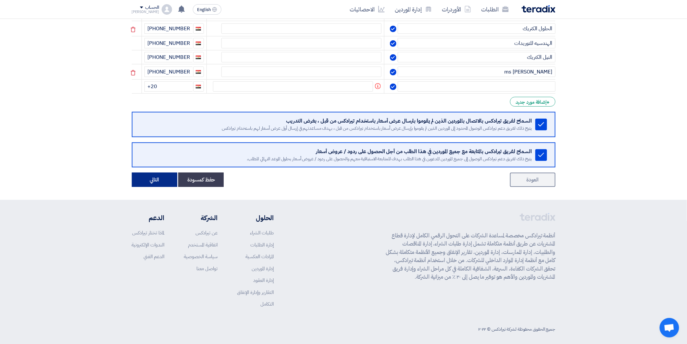
click at [158, 176] on button "التالي" at bounding box center [154, 179] width 45 height 14
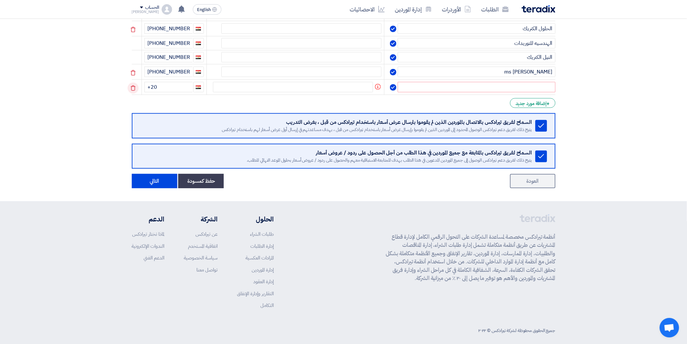
drag, startPoint x: 136, startPoint y: 82, endPoint x: 164, endPoint y: 102, distance: 34.1
click at [136, 83] on icon at bounding box center [133, 87] width 11 height 11
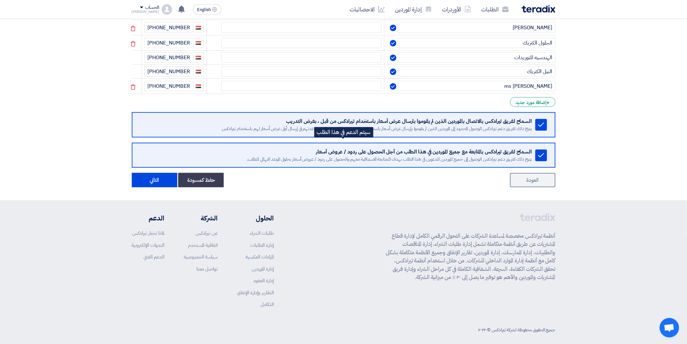
scroll to position [142, 0]
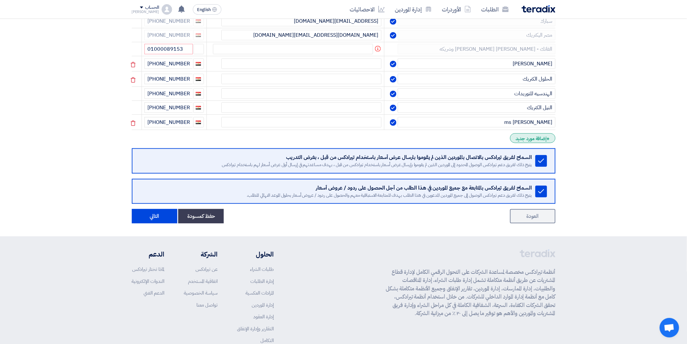
click at [552, 133] on div "+ إضافة مورد جديد" at bounding box center [532, 138] width 45 height 10
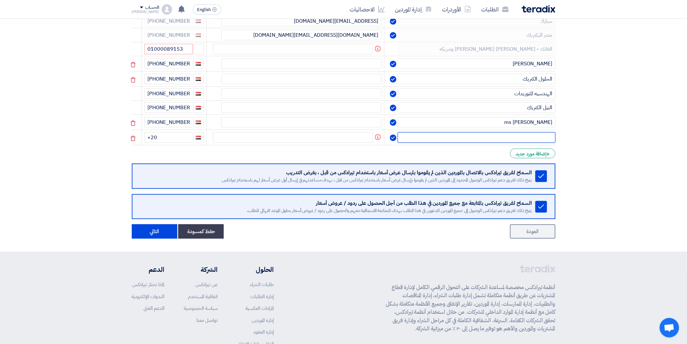
click at [529, 134] on input "text" at bounding box center [477, 137] width 158 height 10
type input "j"
type input "tec"
click at [180, 134] on input "+20" at bounding box center [169, 137] width 48 height 10
type input "[PHONE_NUMBER]"
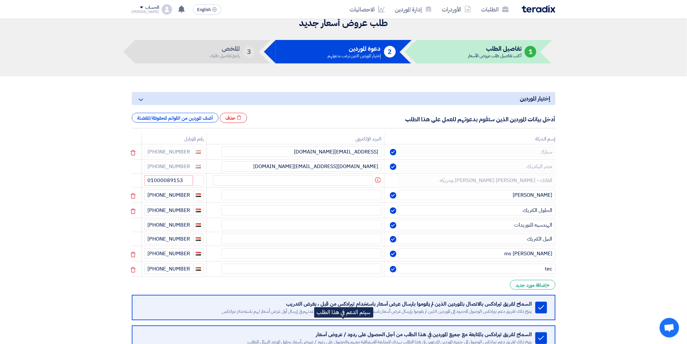
scroll to position [11, 0]
click at [183, 182] on input "01000089153" at bounding box center [169, 180] width 48 height 10
click at [193, 178] on input "01000089153" at bounding box center [169, 180] width 48 height 10
click at [199, 180] on span "button" at bounding box center [198, 179] width 5 height 5
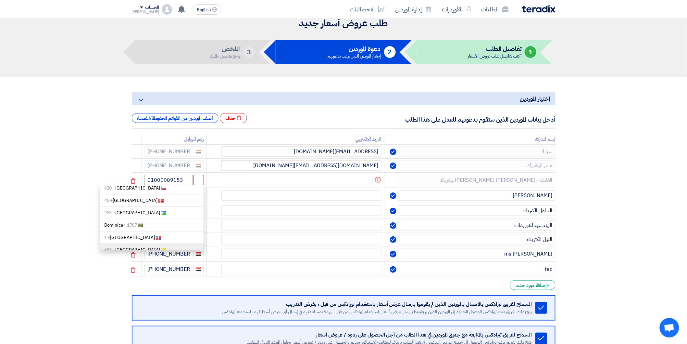
scroll to position [577, 0]
click at [137, 224] on link "[GEOGRAPHIC_DATA] + 20" at bounding box center [152, 226] width 104 height 12
type input "[PHONE_NUMBER]"
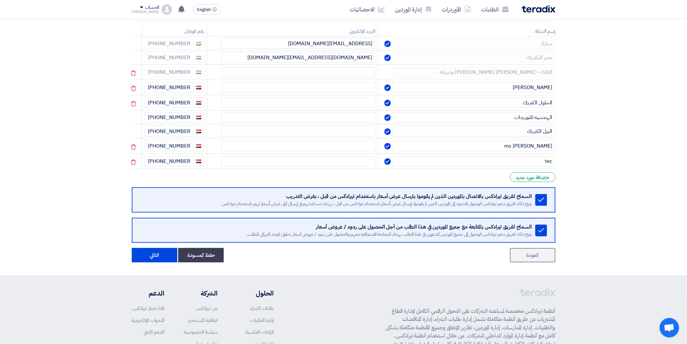
scroll to position [120, 0]
click at [153, 247] on button "التالي" at bounding box center [154, 254] width 45 height 14
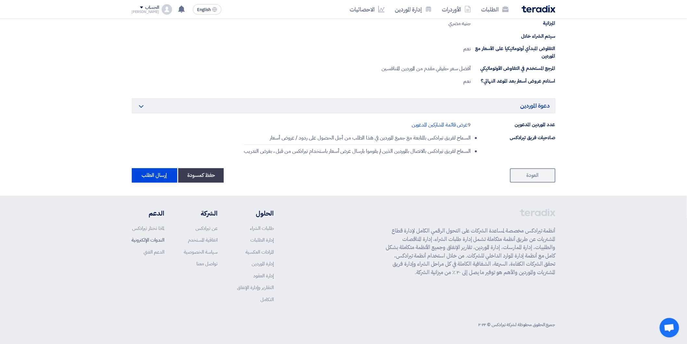
scroll to position [444, 0]
click at [155, 174] on button "إرسال الطلب" at bounding box center [154, 175] width 45 height 14
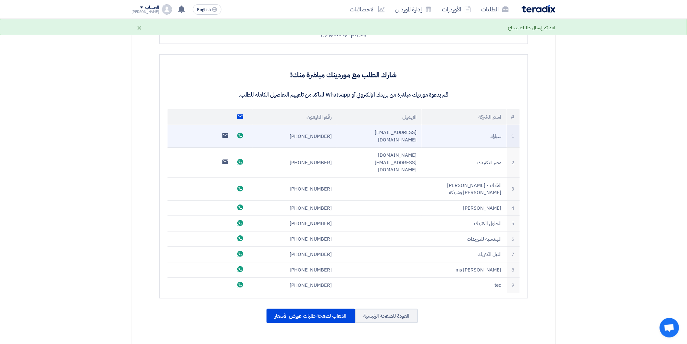
scroll to position [144, 0]
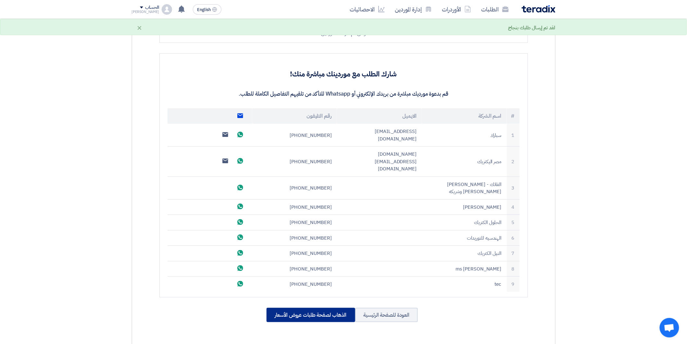
click at [332, 308] on div "الذهاب لصفحة طلبات عروض الأسعار" at bounding box center [311, 315] width 89 height 14
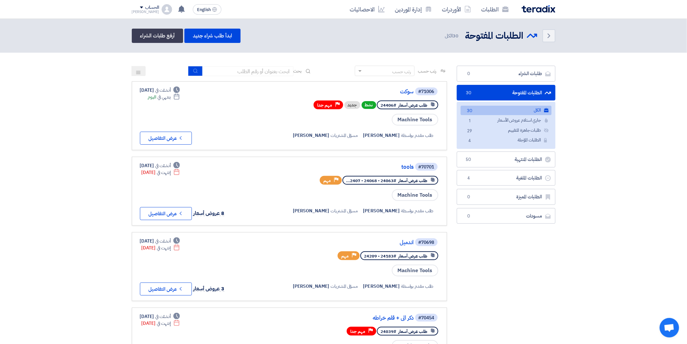
drag, startPoint x: 593, startPoint y: 241, endPoint x: 583, endPoint y: 246, distance: 11.2
click at [171, 133] on button "Check details عرض التفاصيل" at bounding box center [166, 138] width 52 height 13
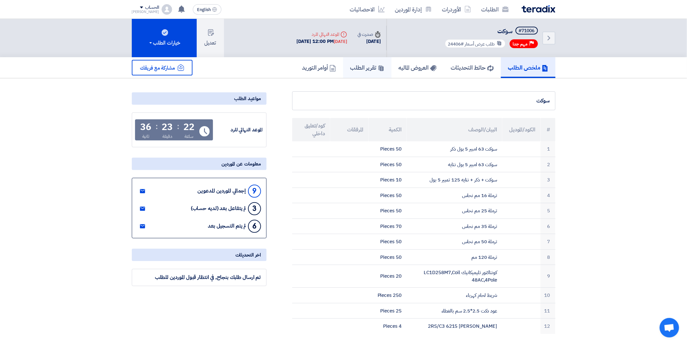
click at [368, 69] on h5 "تقرير الطلب" at bounding box center [367, 67] width 34 height 7
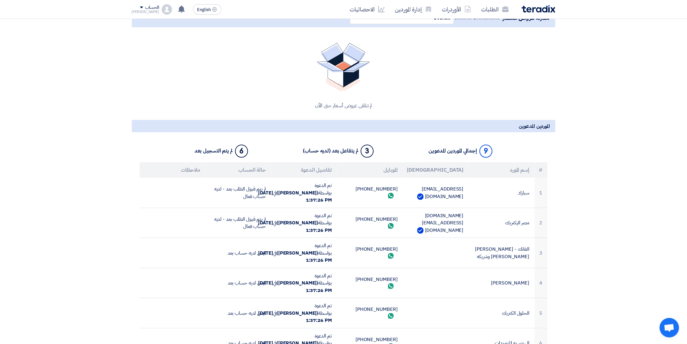
scroll to position [72, 0]
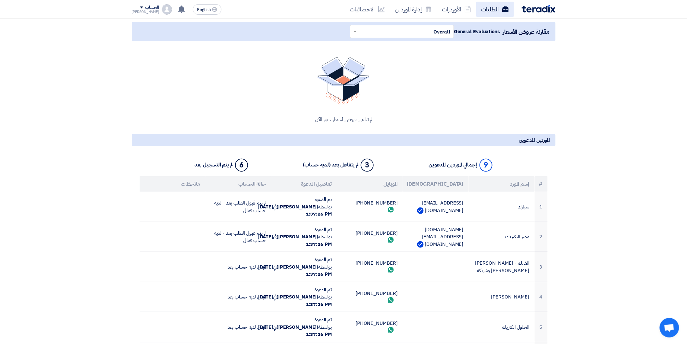
click at [494, 8] on link "الطلبات" at bounding box center [495, 9] width 38 height 15
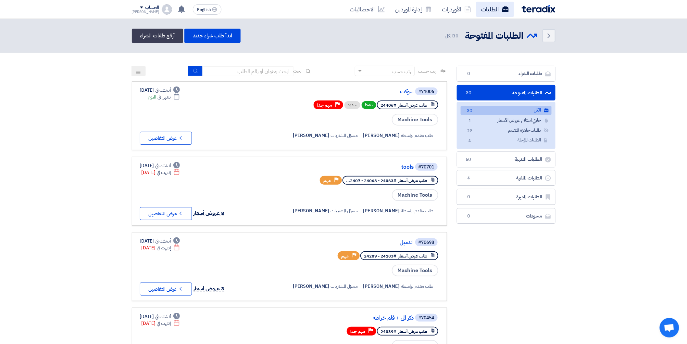
click at [495, 8] on link "الطلبات" at bounding box center [495, 9] width 38 height 15
click at [176, 138] on button "Check details عرض التفاصيل" at bounding box center [166, 138] width 52 height 13
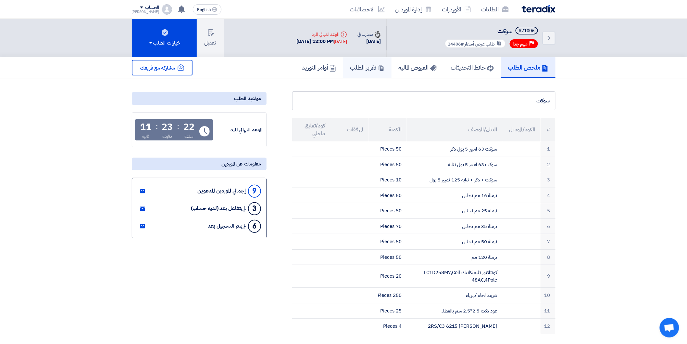
click at [382, 66] on link "تقرير الطلب" at bounding box center [367, 67] width 48 height 21
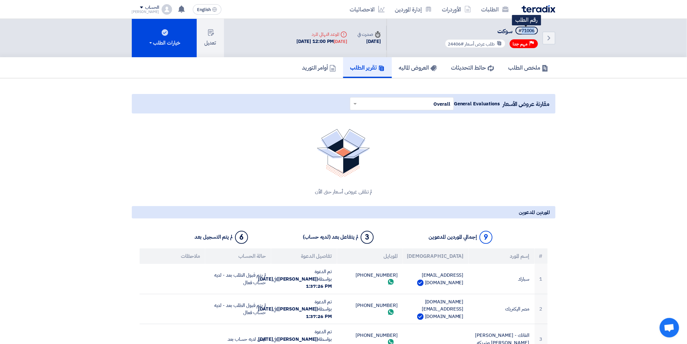
drag, startPoint x: 522, startPoint y: 29, endPoint x: 536, endPoint y: 30, distance: 14.3
click at [536, 30] on span "#71006" at bounding box center [527, 31] width 22 height 8
click at [610, 71] on div "ملخص الطلب حائط التحديثات [PERSON_NAME] تقرير الطلب أوامر التوريد" at bounding box center [343, 67] width 687 height 21
drag, startPoint x: 520, startPoint y: 30, endPoint x: 535, endPoint y: 31, distance: 15.0
click at [535, 31] on span "#71006" at bounding box center [527, 31] width 22 height 8
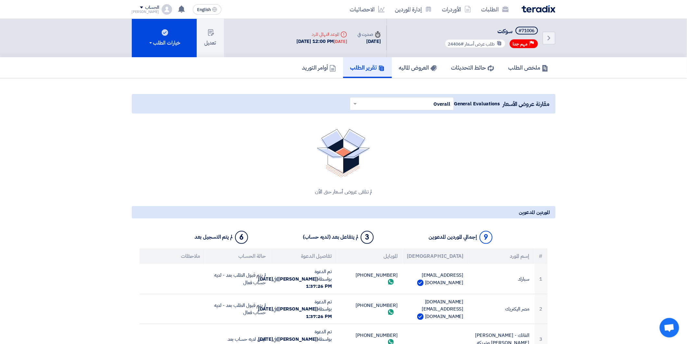
drag, startPoint x: 536, startPoint y: 29, endPoint x: 523, endPoint y: 31, distance: 13.1
click at [523, 31] on span "#71006" at bounding box center [527, 31] width 22 height 8
click at [512, 160] on div "لم تتلقى عروض أسعار حتى الأن" at bounding box center [344, 162] width 424 height 82
drag, startPoint x: 521, startPoint y: 30, endPoint x: 537, endPoint y: 31, distance: 16.3
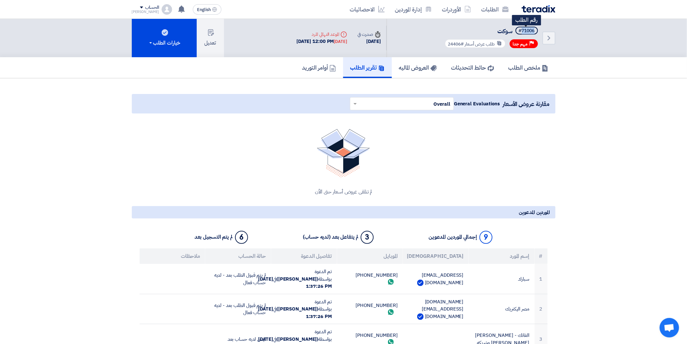
click at [537, 31] on span "#71006" at bounding box center [527, 31] width 22 height 8
copy div "71006"
